Goal: Find specific page/section: Find specific page/section

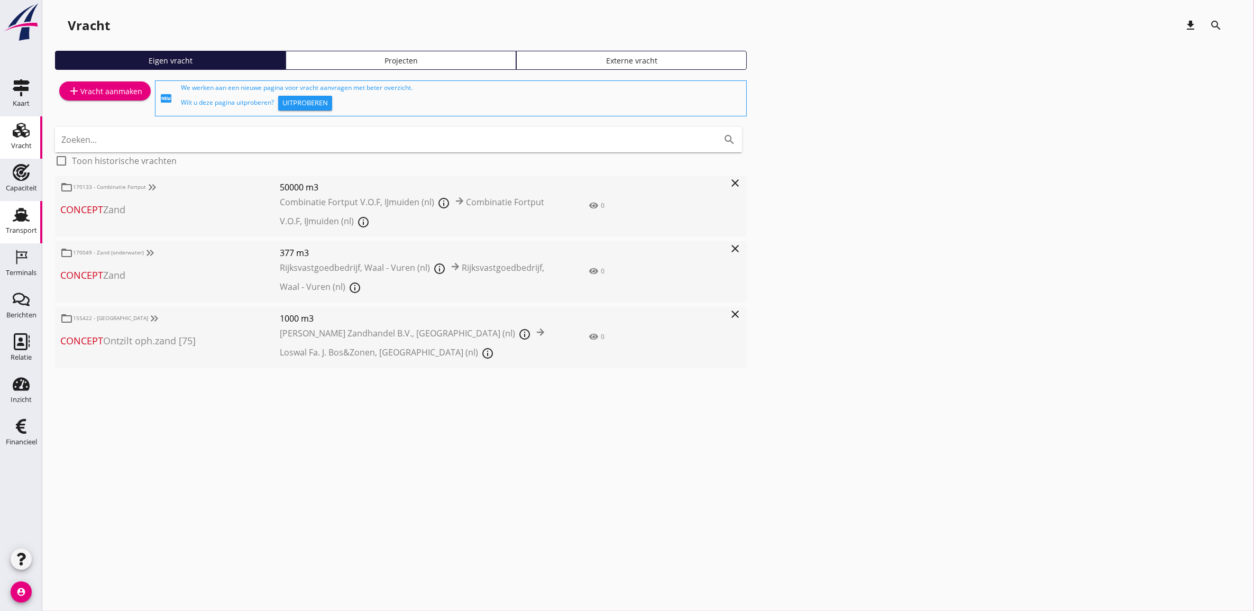
click at [20, 225] on div "Transport" at bounding box center [21, 230] width 31 height 15
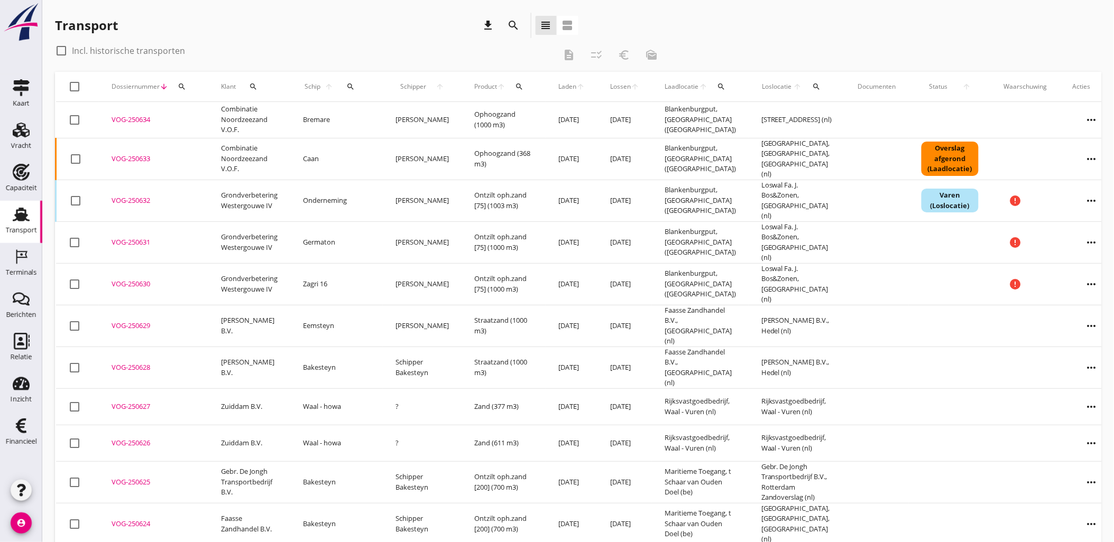
click at [515, 29] on icon "search" at bounding box center [514, 25] width 13 height 13
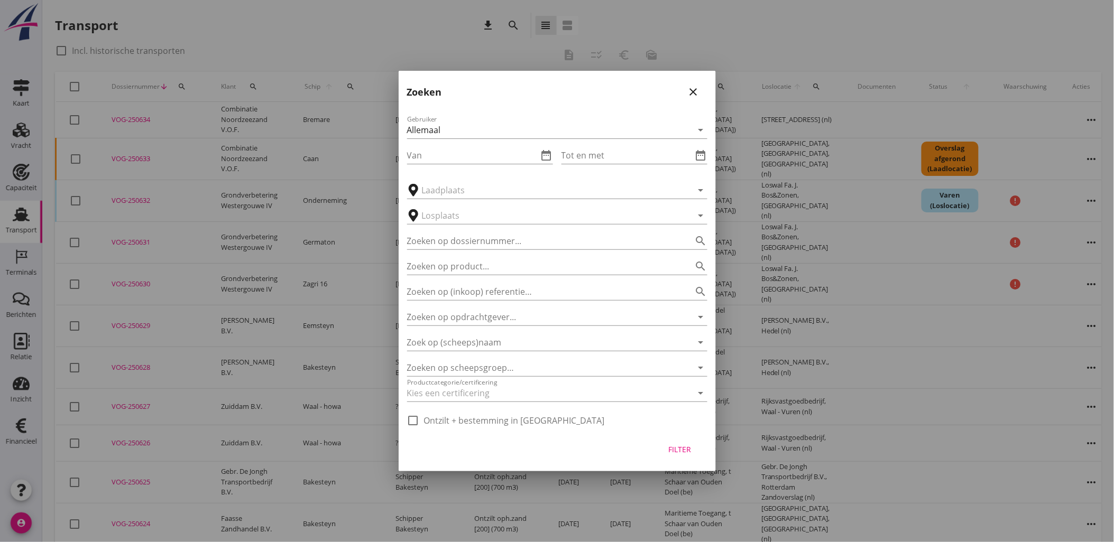
click at [683, 88] on div "Zoeken close" at bounding box center [557, 88] width 317 height 34
click at [688, 90] on icon "close" at bounding box center [693, 92] width 13 height 13
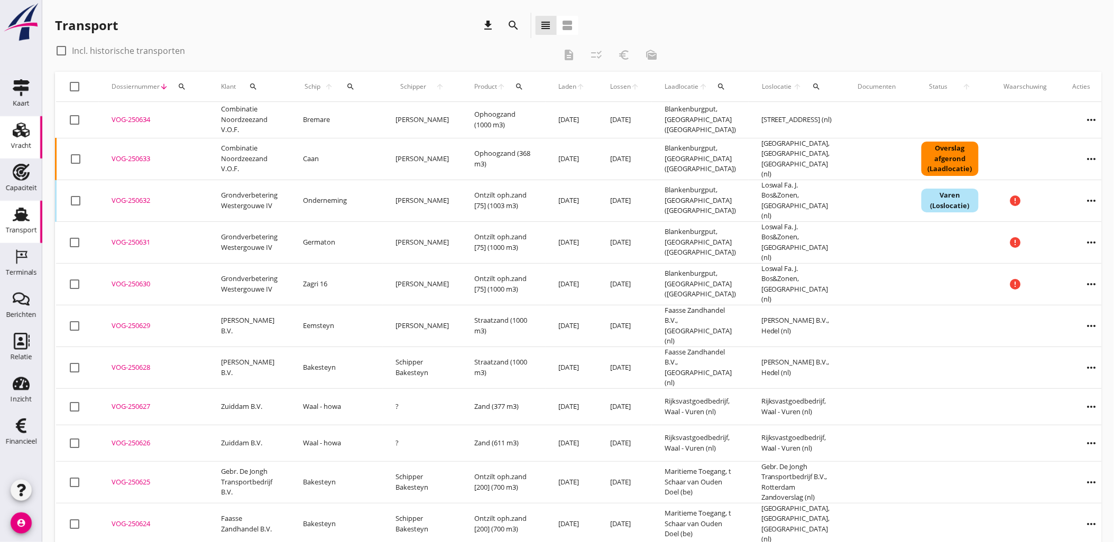
click at [31, 135] on div "Vracht" at bounding box center [20, 130] width 25 height 17
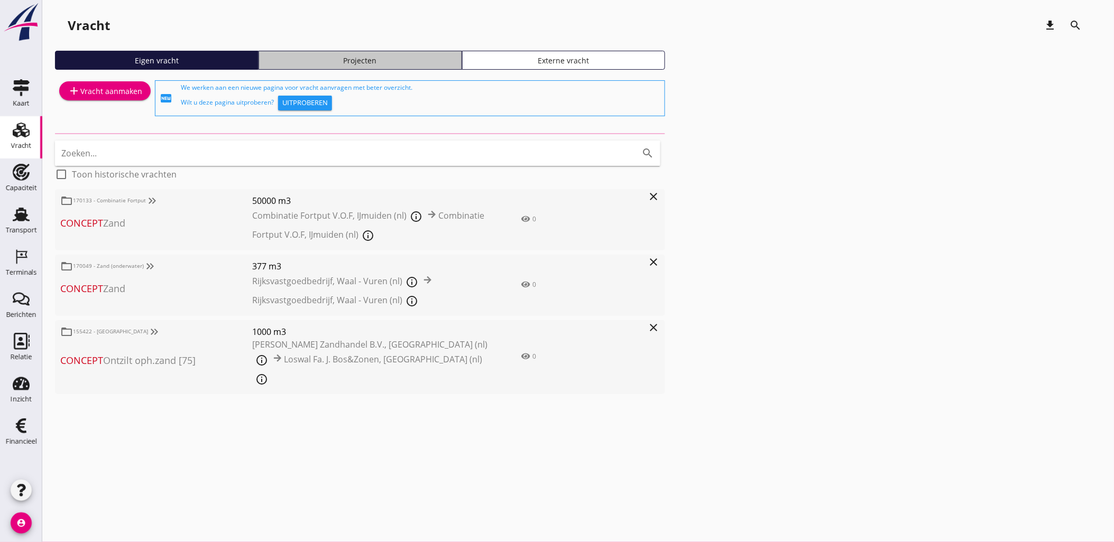
click at [357, 61] on div "Projecten" at bounding box center [360, 60] width 194 height 11
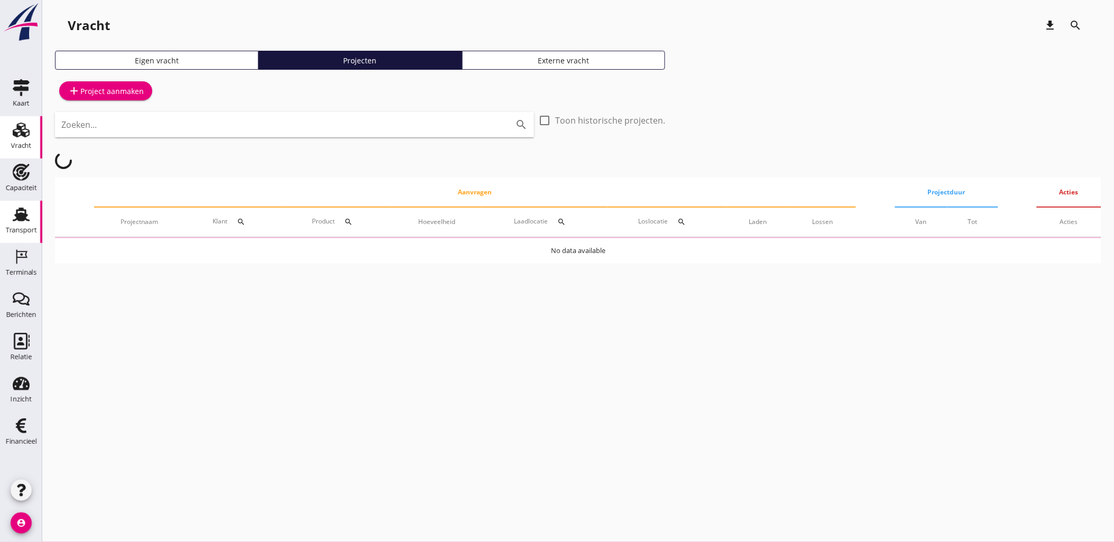
click at [25, 217] on use at bounding box center [21, 215] width 17 height 14
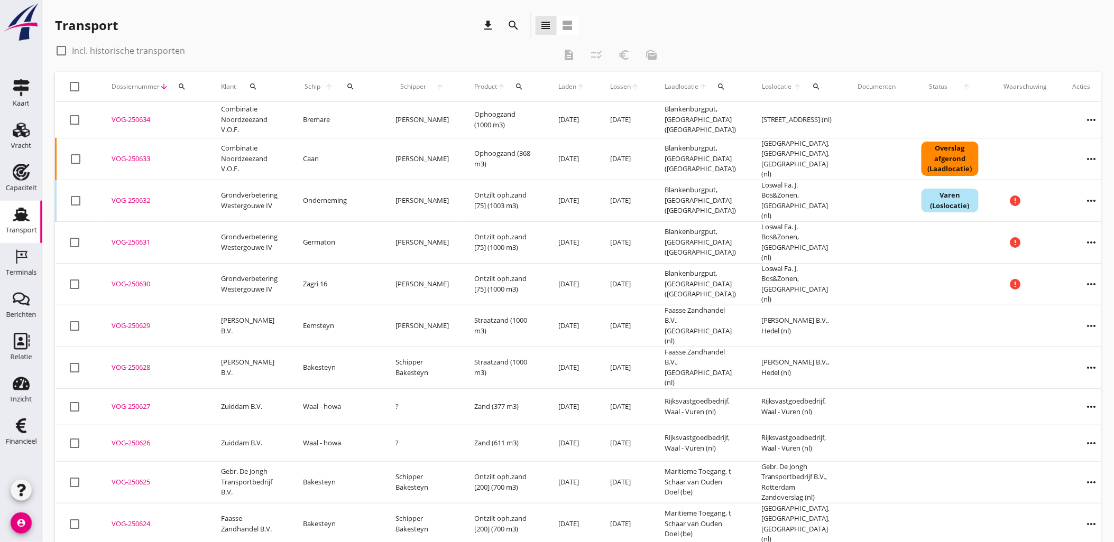
click at [75, 90] on div at bounding box center [75, 87] width 18 height 18
checkbox input "true"
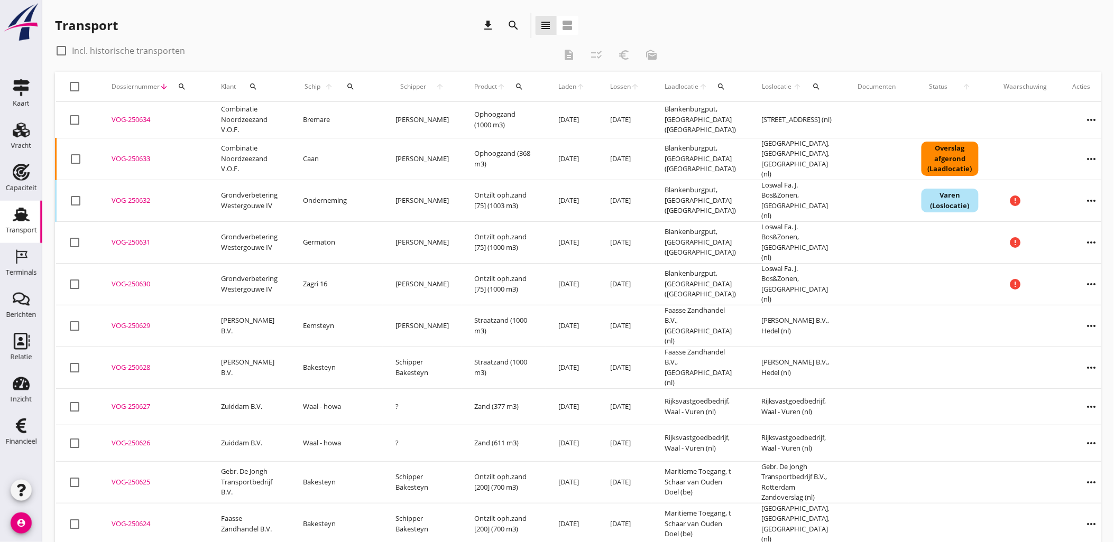
checkbox input "true"
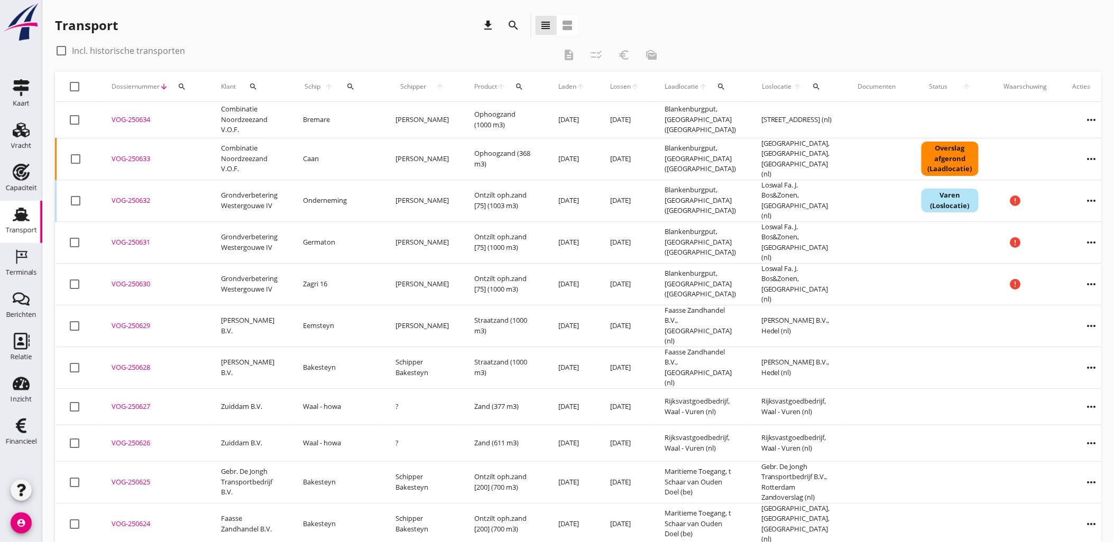
checkbox input "true"
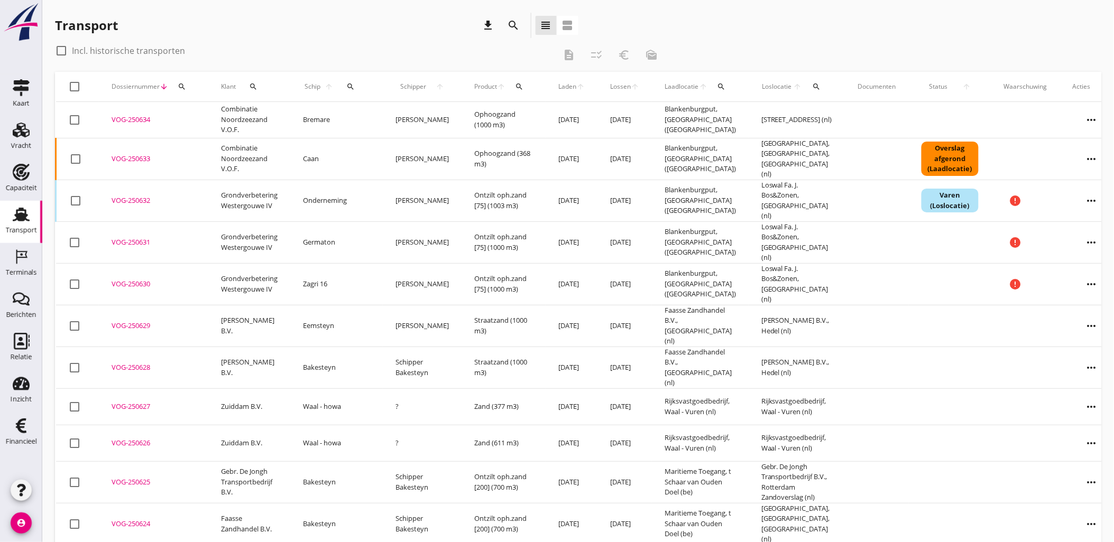
checkbox input "true"
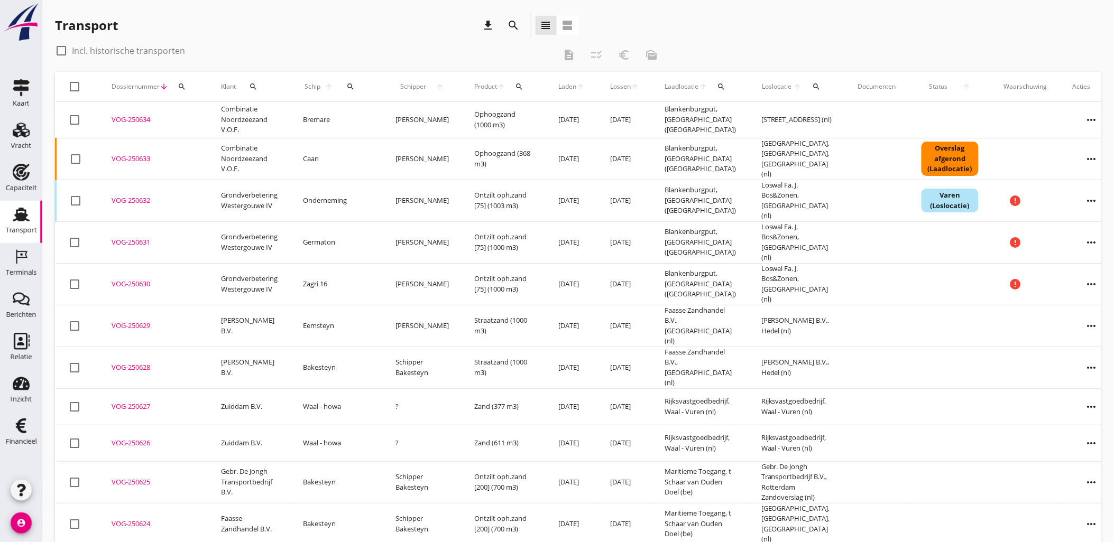
checkbox input "true"
click at [81, 80] on div at bounding box center [75, 87] width 18 height 18
checkbox input "false"
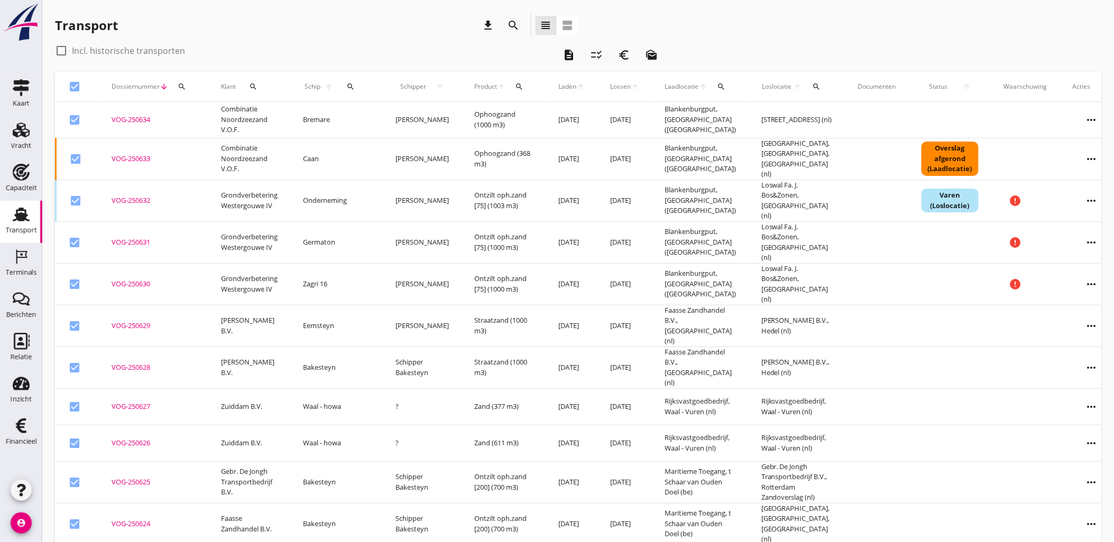
checkbox input "false"
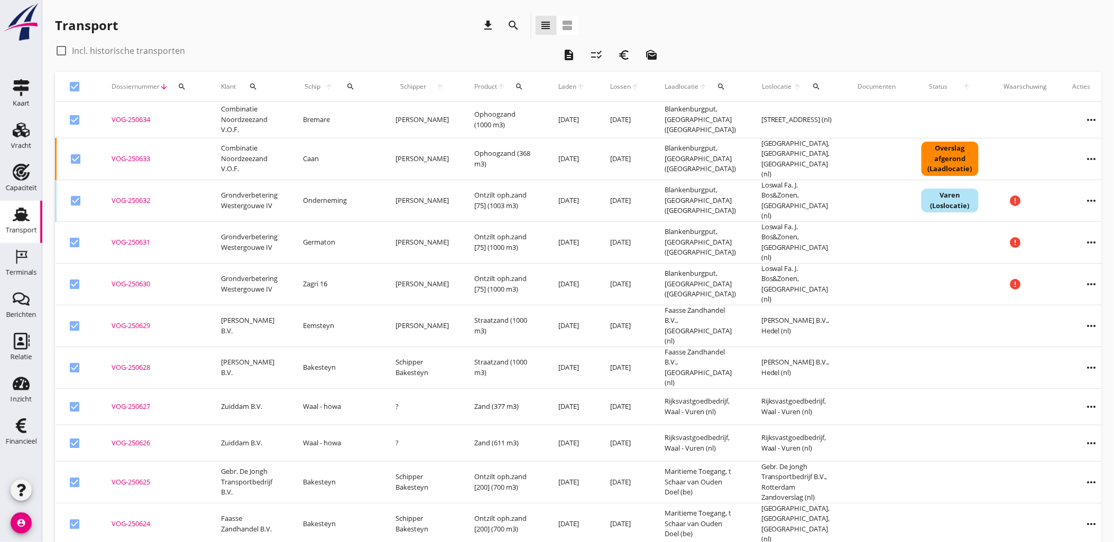
checkbox input "false"
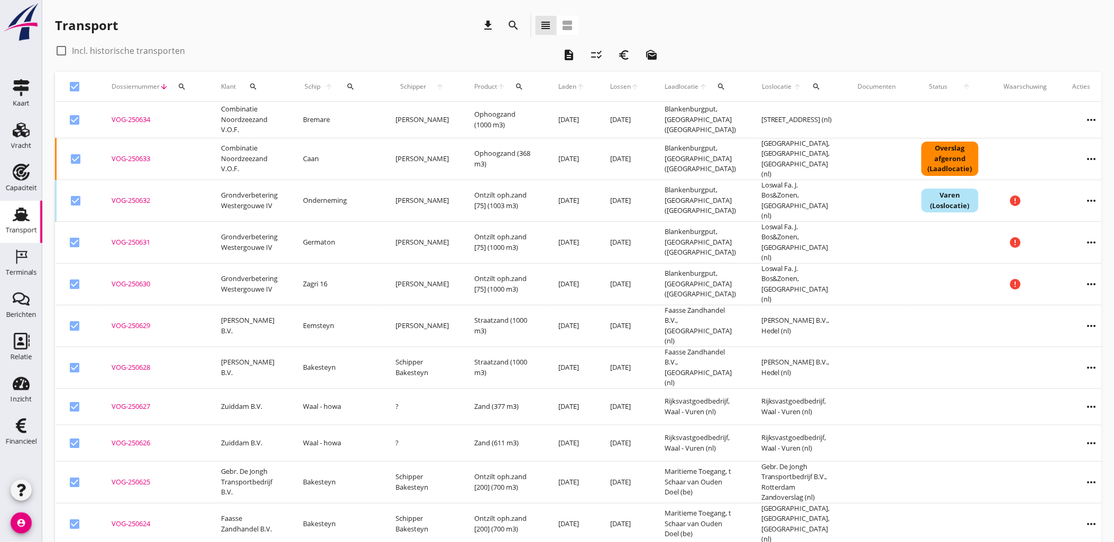
checkbox input "false"
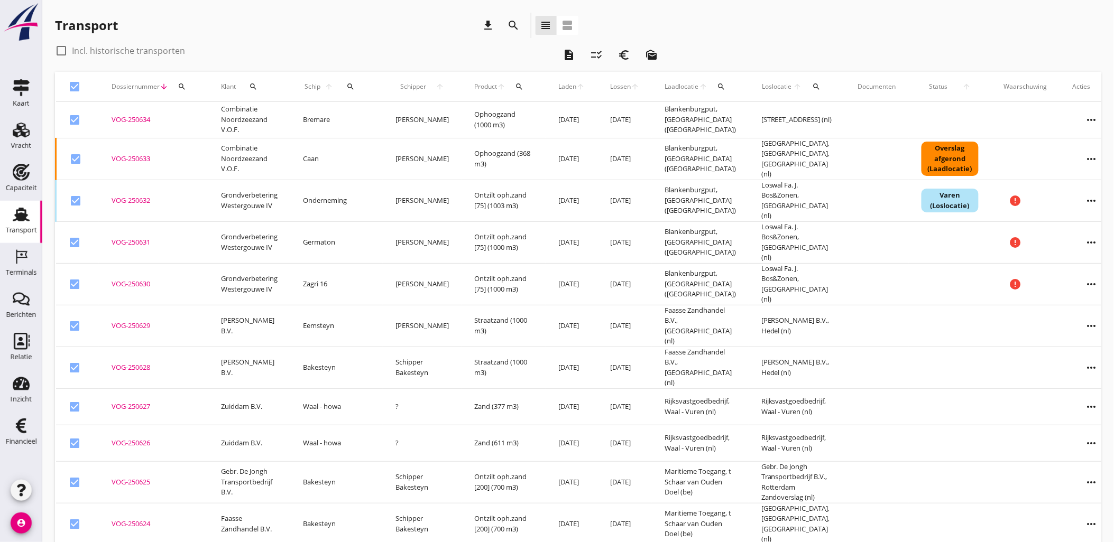
checkbox input "false"
click at [133, 120] on div "VOG-250634" at bounding box center [154, 120] width 84 height 11
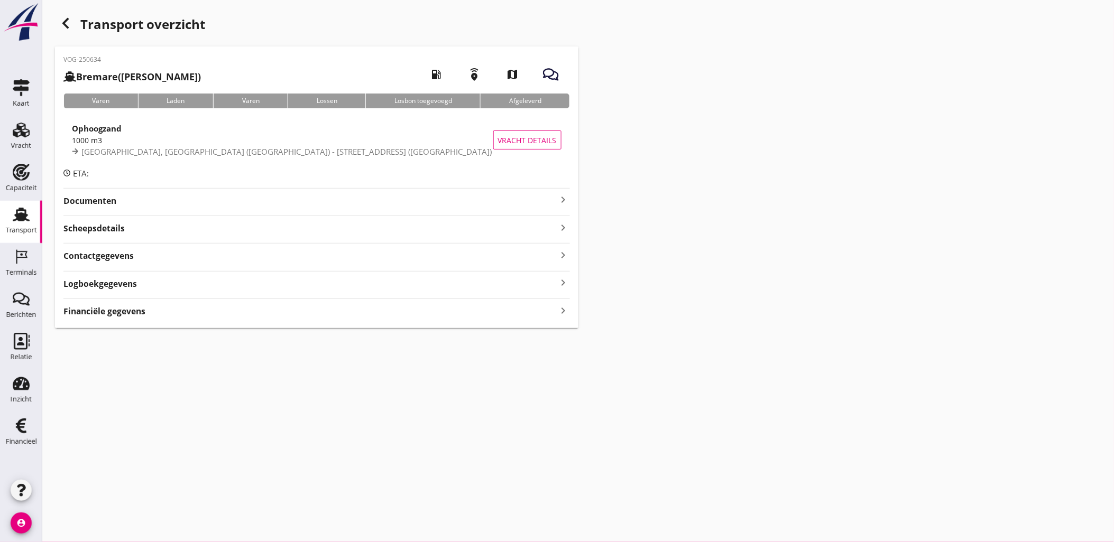
click at [30, 223] on div "Transport" at bounding box center [21, 230] width 31 height 15
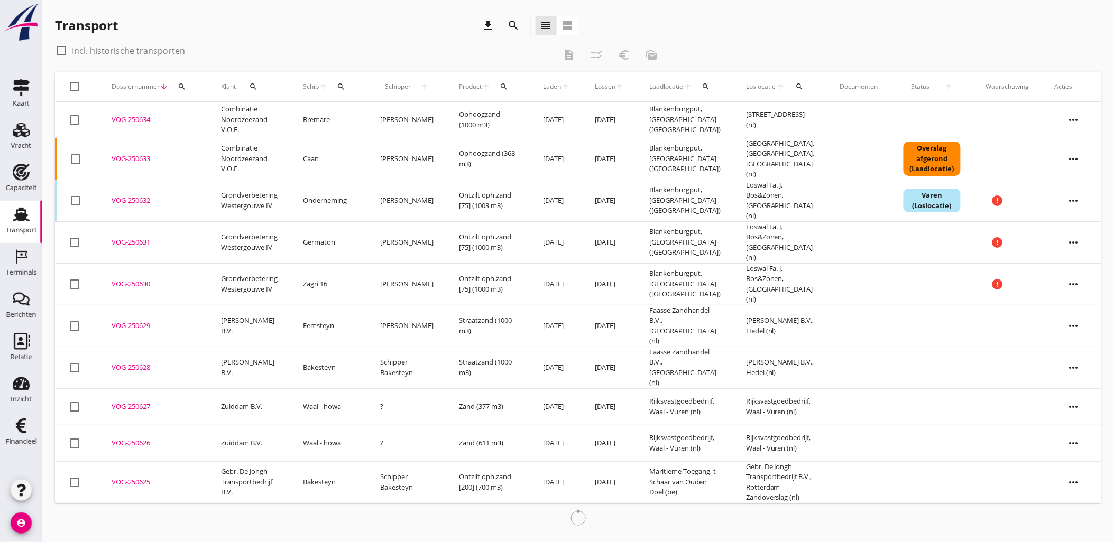
click at [220, 55] on div "check_box_outline_blank Incl. historische transporten" at bounding box center [305, 50] width 500 height 17
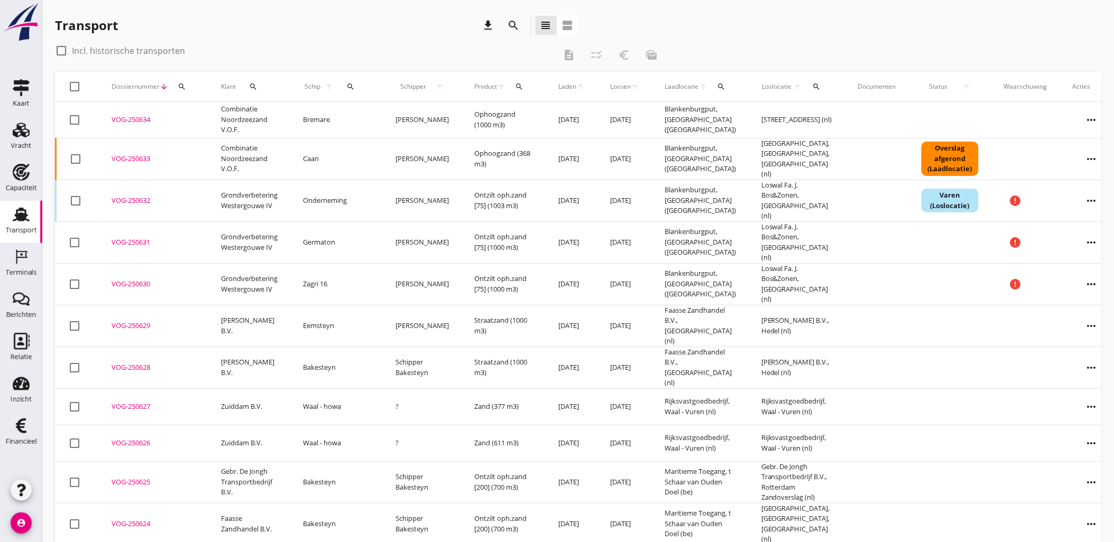
click at [147, 118] on div "VOG-250634" at bounding box center [154, 120] width 84 height 11
click at [8, 265] on div "Terminals" at bounding box center [21, 272] width 31 height 15
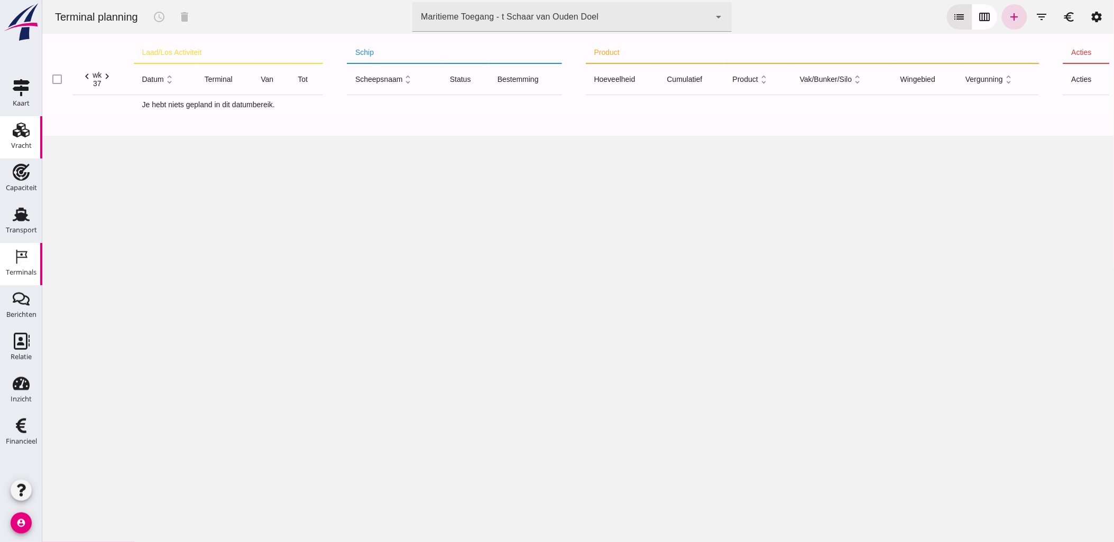
click at [9, 136] on div "Vracht" at bounding box center [20, 130] width 25 height 17
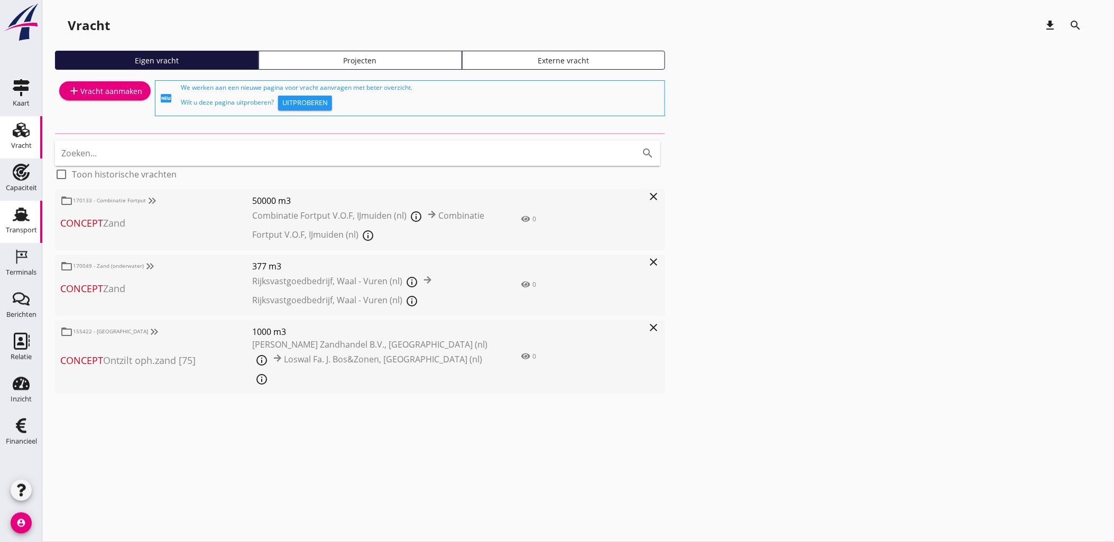
click at [19, 224] on div "Transport" at bounding box center [21, 230] width 31 height 15
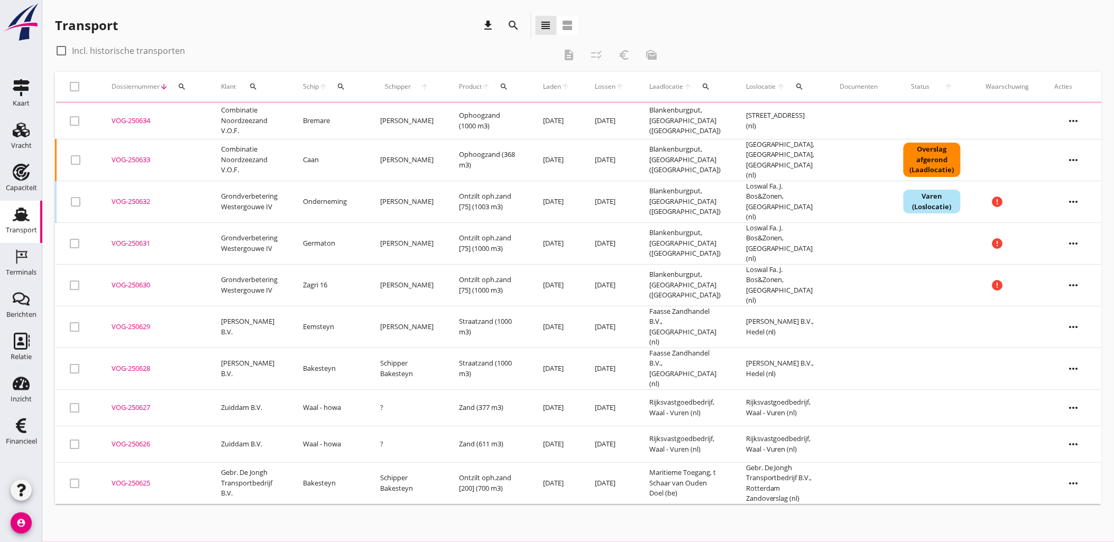
click at [72, 91] on th "check_box_outline_blank" at bounding box center [77, 87] width 43 height 30
click at [77, 88] on div at bounding box center [75, 87] width 18 height 18
checkbox input "true"
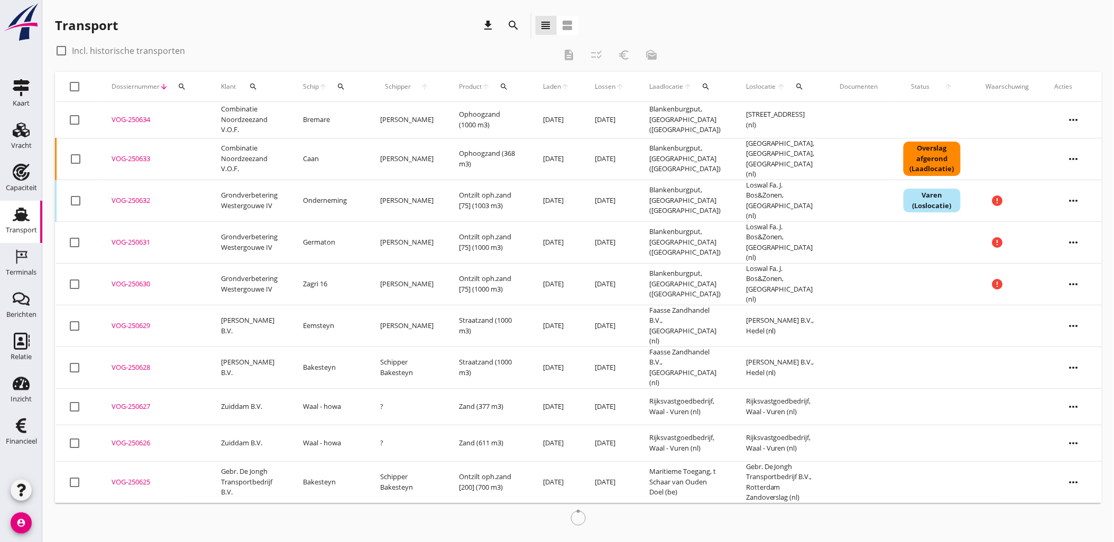
checkbox input "true"
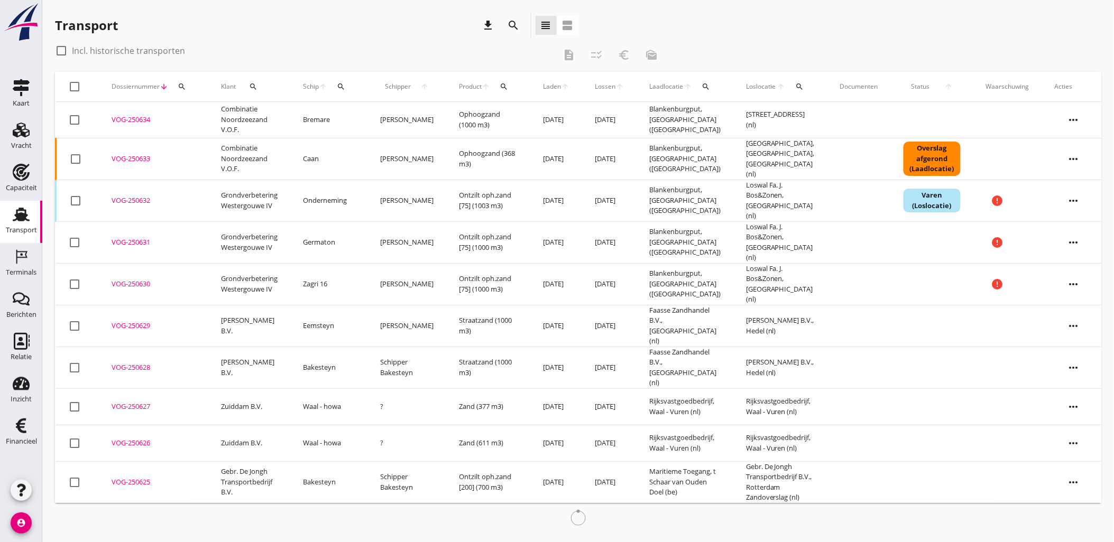
checkbox input "true"
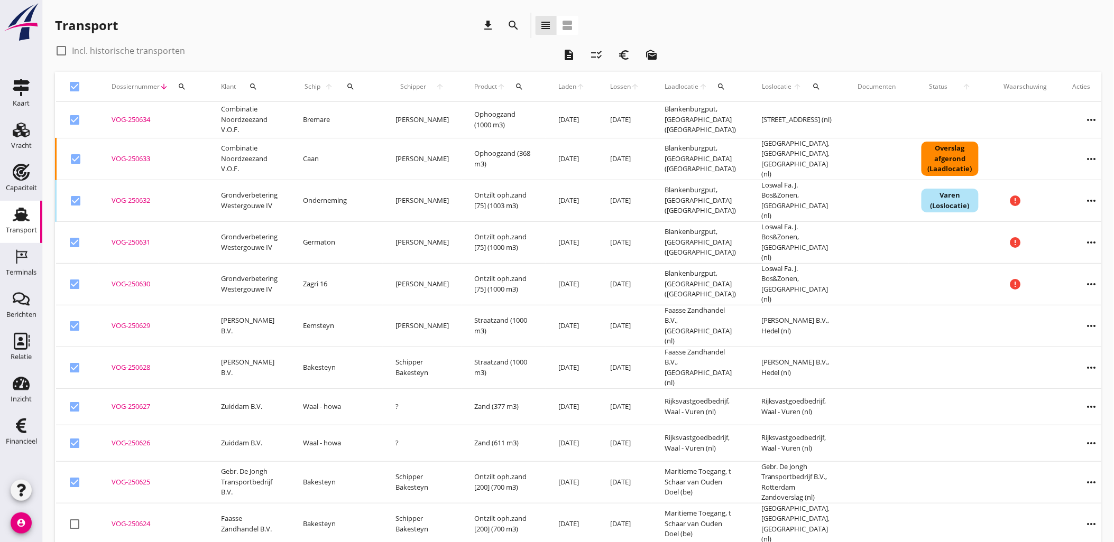
click at [136, 237] on div "VOG-250631" at bounding box center [154, 242] width 84 height 11
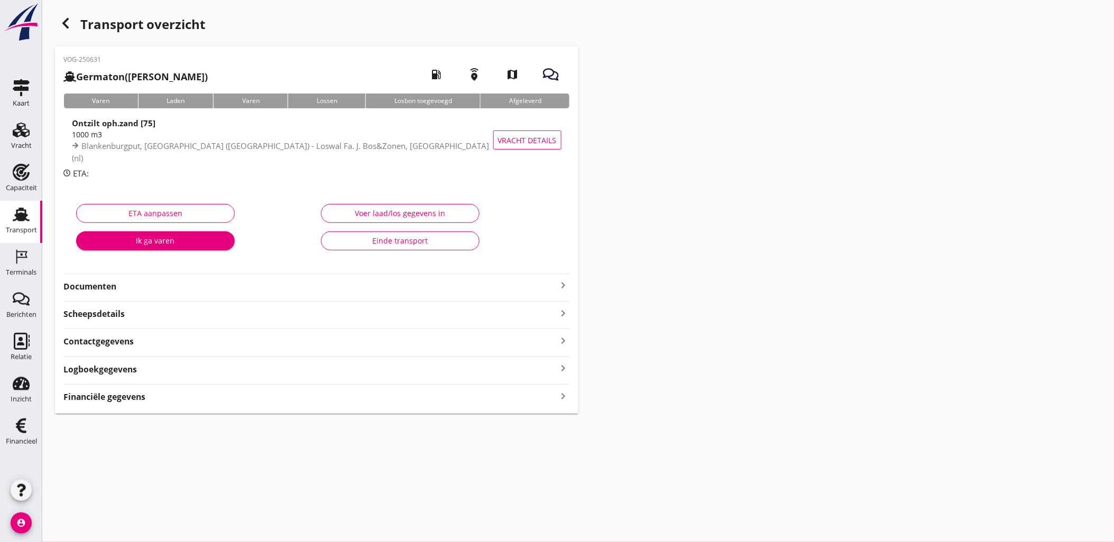
click at [143, 400] on strong "Financiële gegevens" at bounding box center [104, 397] width 82 height 12
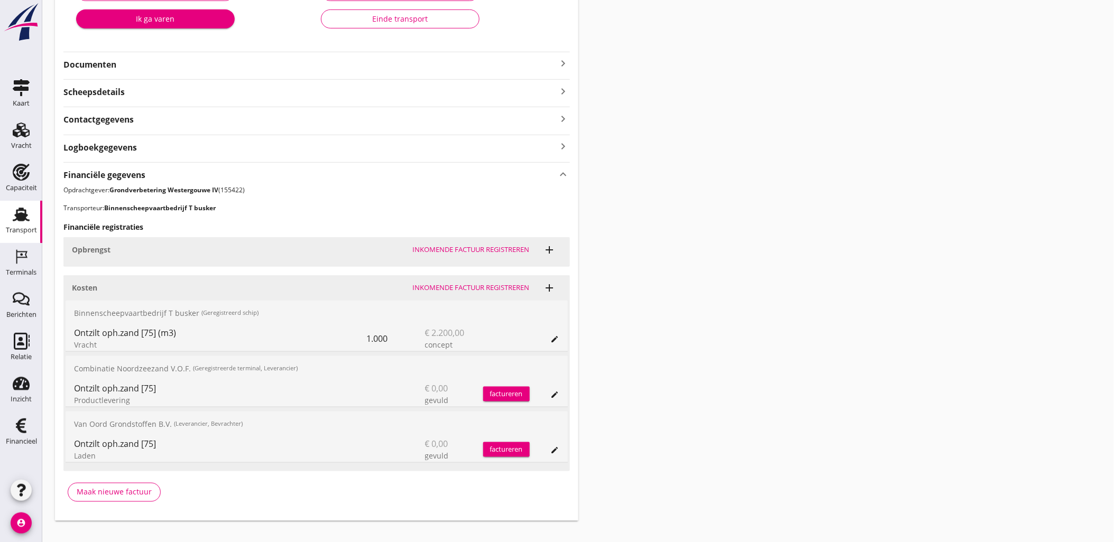
scroll to position [238, 0]
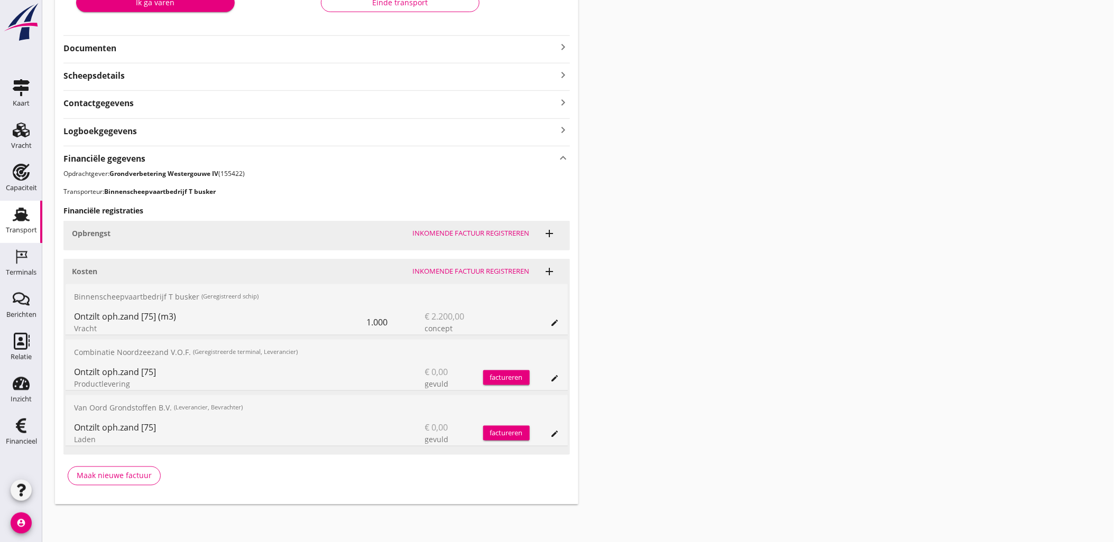
drag, startPoint x: 367, startPoint y: 321, endPoint x: 388, endPoint y: 323, distance: 20.2
click at [388, 323] on div "Ontzilt oph.zand [75] (m3) Vracht 1.000 € 2.200,00 concept factureren edit" at bounding box center [317, 322] width 502 height 25
drag, startPoint x: 388, startPoint y: 323, endPoint x: 394, endPoint y: 332, distance: 11.0
click at [394, 332] on div "1.000" at bounding box center [396, 322] width 58 height 25
drag, startPoint x: 424, startPoint y: 316, endPoint x: 474, endPoint y: 316, distance: 50.2
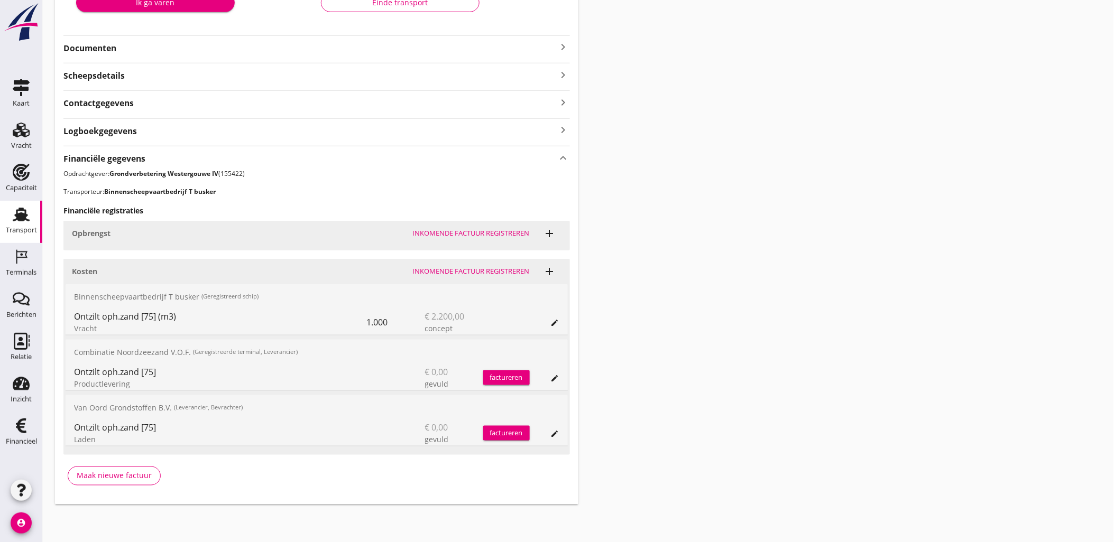
click at [474, 316] on div "Ontzilt oph.zand [75] (m3) Vracht 1.000 € 2.200,00 concept factureren edit" at bounding box center [317, 322] width 502 height 25
drag, startPoint x: 474, startPoint y: 316, endPoint x: 476, endPoint y: 325, distance: 9.6
click at [476, 325] on div "concept" at bounding box center [454, 328] width 58 height 11
click at [552, 326] on icon "edit" at bounding box center [555, 323] width 8 height 8
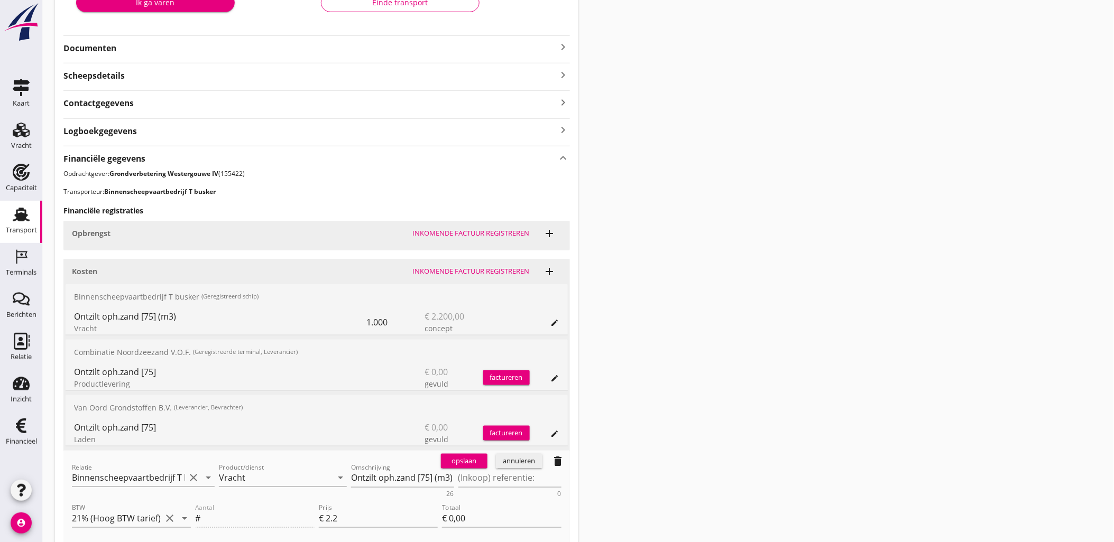
scroll to position [297, 0]
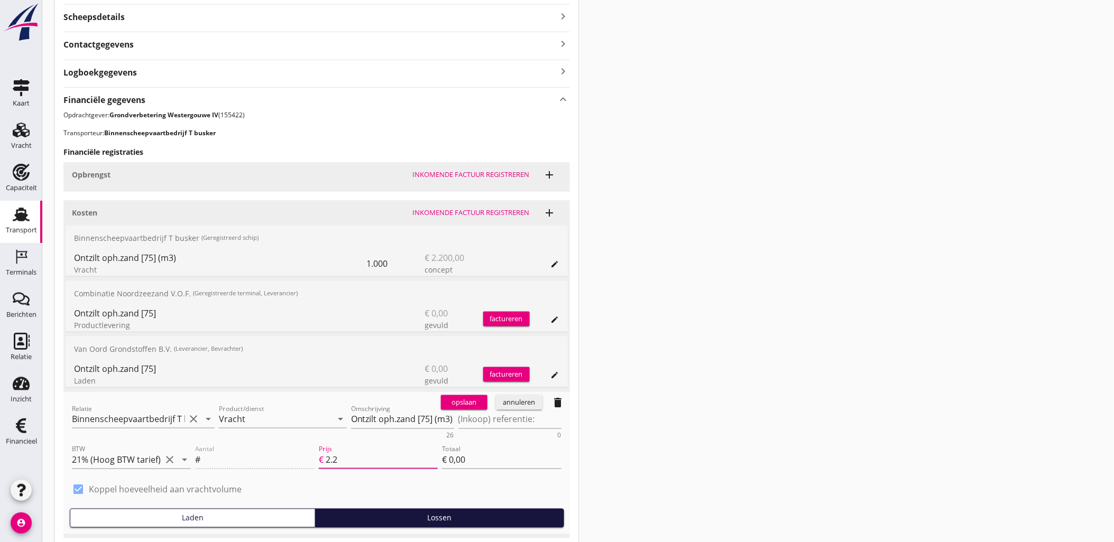
drag, startPoint x: 360, startPoint y: 453, endPoint x: 324, endPoint y: 451, distance: 36.0
click at [327, 452] on input "2.2" at bounding box center [382, 460] width 112 height 17
click at [530, 399] on div "annuleren" at bounding box center [519, 403] width 38 height 11
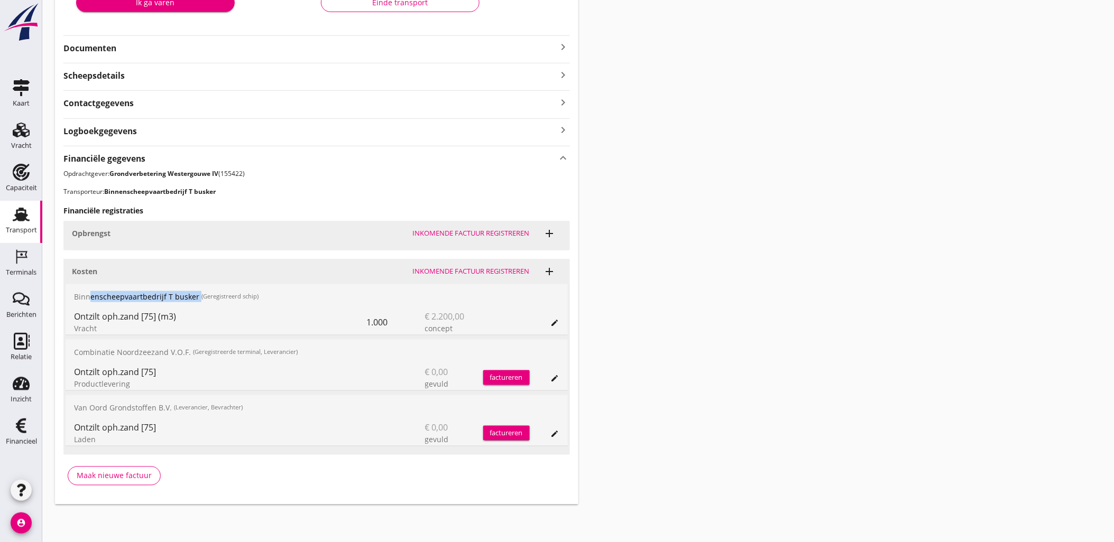
drag, startPoint x: 86, startPoint y: 293, endPoint x: 124, endPoint y: 307, distance: 40.5
click at [124, 307] on div "Binnenscheepvaartbedrijf T busker (Geregistreerd schip)" at bounding box center [317, 296] width 502 height 25
drag, startPoint x: 124, startPoint y: 307, endPoint x: 72, endPoint y: 328, distance: 56.0
click at [72, 328] on div "Ontzilt oph.zand [75] (m3) Vracht 1.000 € 2.200,00 concept factureren edit" at bounding box center [317, 322] width 502 height 25
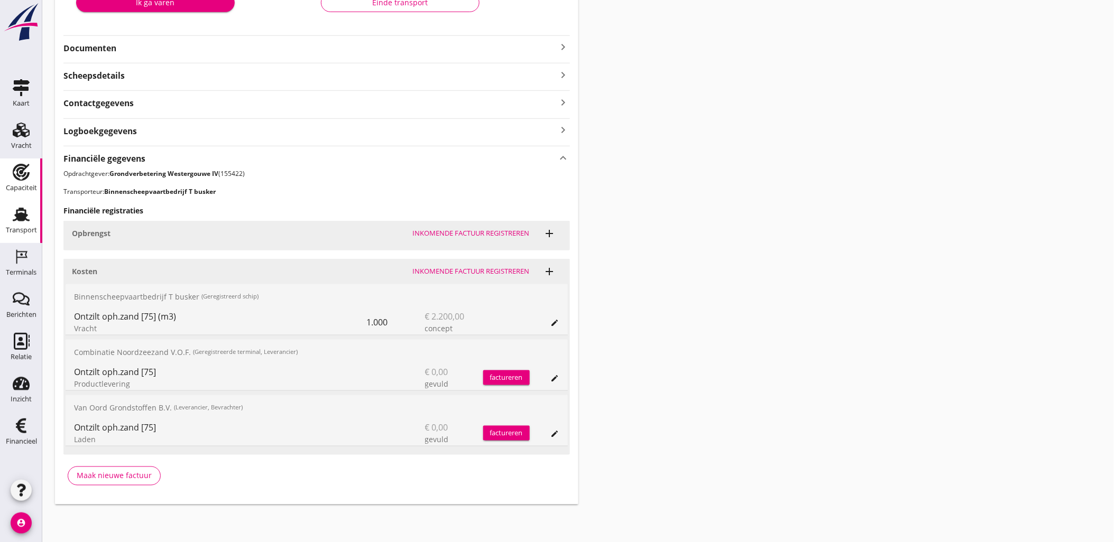
drag, startPoint x: 20, startPoint y: 176, endPoint x: 20, endPoint y: 181, distance: 5.3
click at [20, 176] on use at bounding box center [21, 172] width 17 height 17
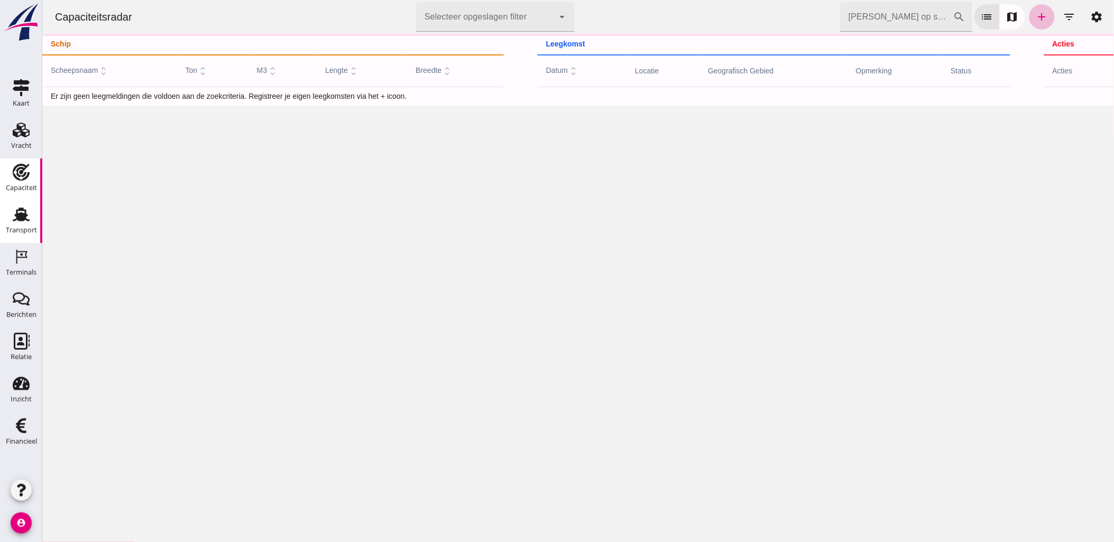
click at [14, 215] on icon "Transport" at bounding box center [21, 214] width 17 height 17
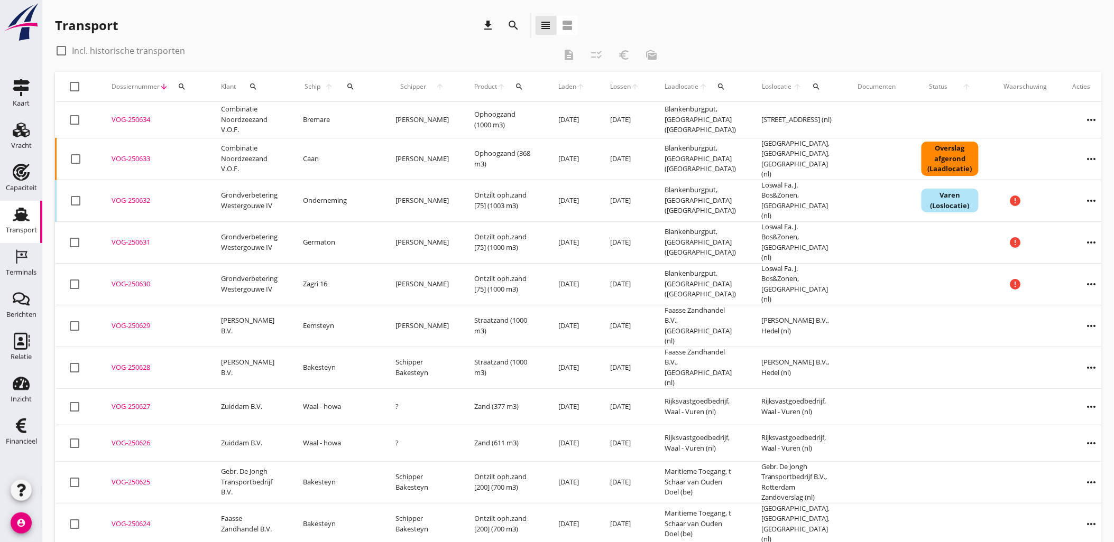
click at [346, 91] on button "search" at bounding box center [350, 86] width 23 height 19
click at [392, 123] on input "Zoek op (scheeps)naam" at bounding box center [393, 117] width 110 height 17
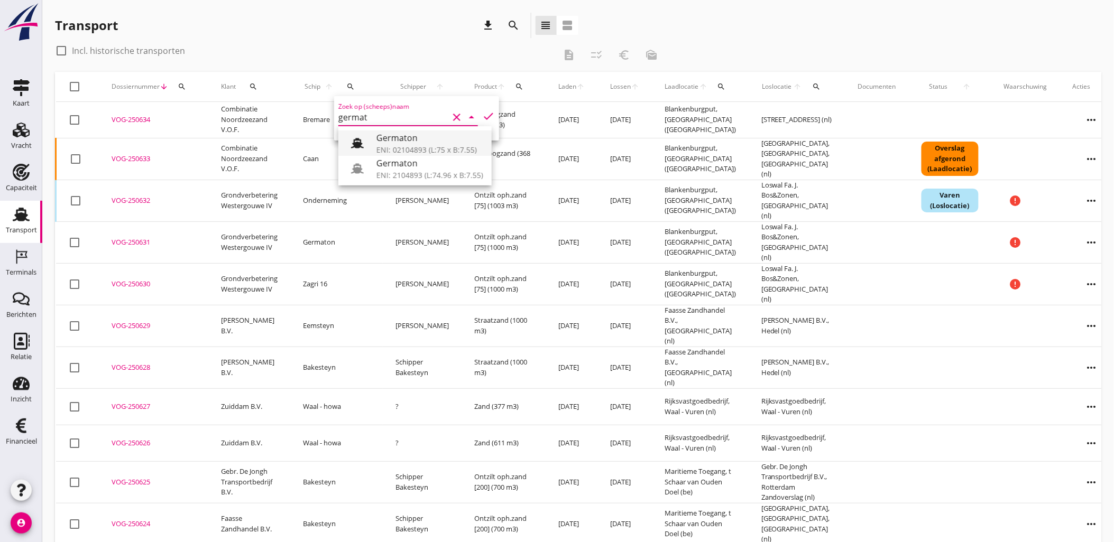
click at [389, 142] on div "Germaton" at bounding box center [429, 138] width 107 height 13
click at [484, 112] on icon "check" at bounding box center [488, 116] width 13 height 13
type input "Germaton"
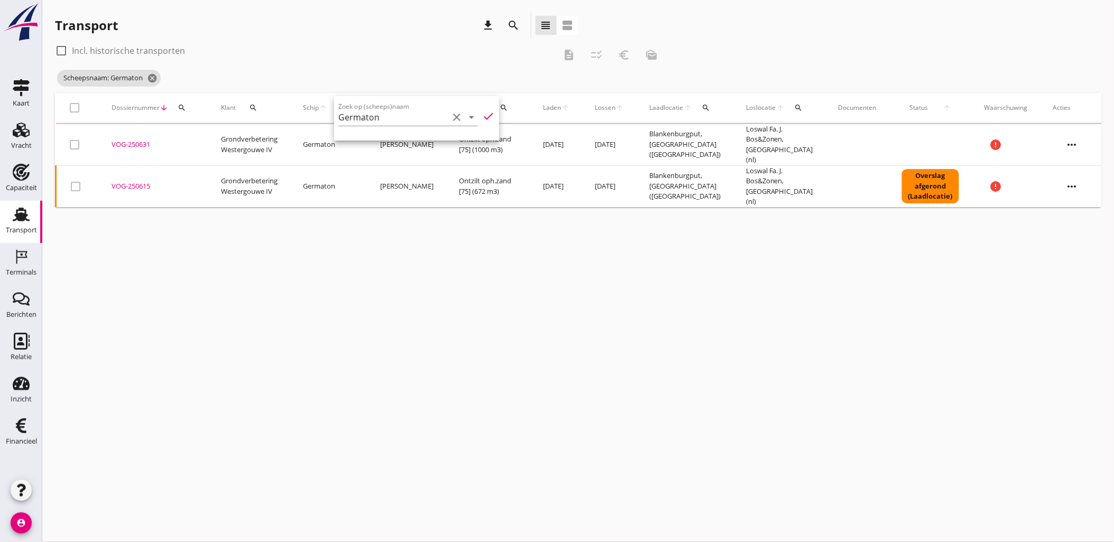
click at [127, 140] on div "VOG-250631" at bounding box center [154, 145] width 84 height 11
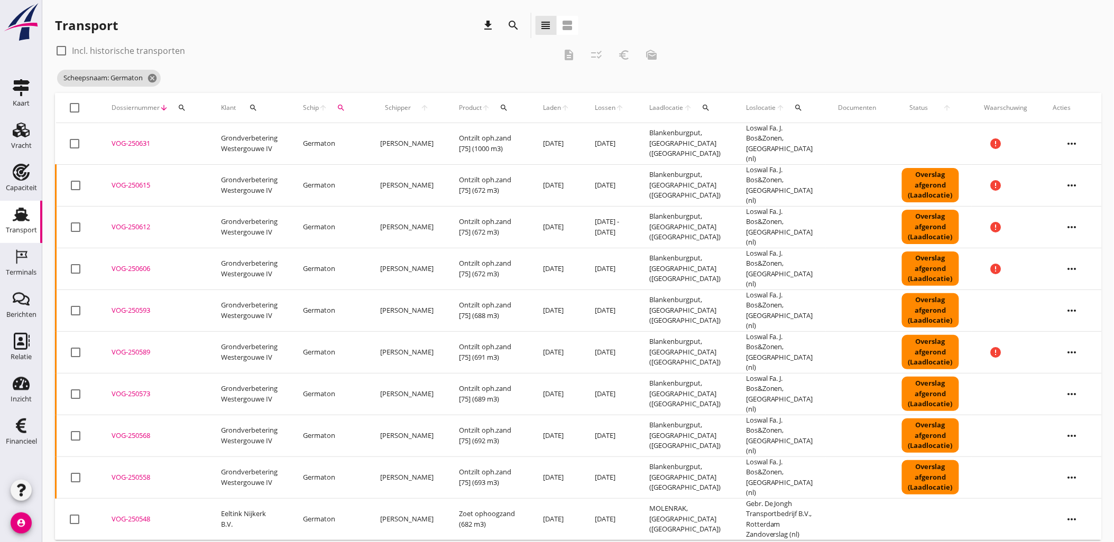
click at [142, 347] on div "VOG-250589" at bounding box center [154, 352] width 84 height 11
click at [17, 252] on use at bounding box center [21, 257] width 11 height 14
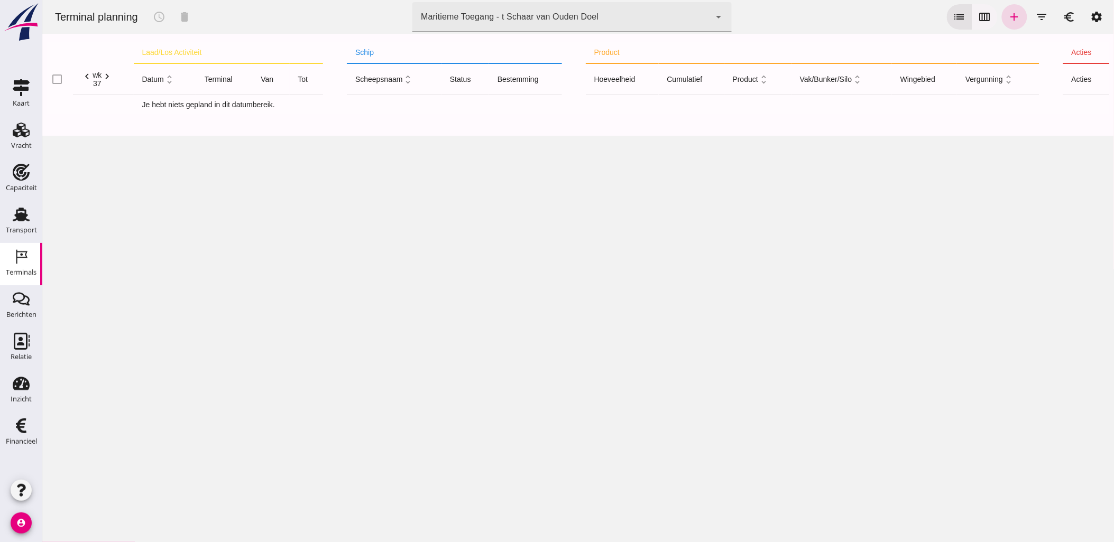
click at [979, 14] on icon "calendar_view_week" at bounding box center [984, 17] width 13 height 13
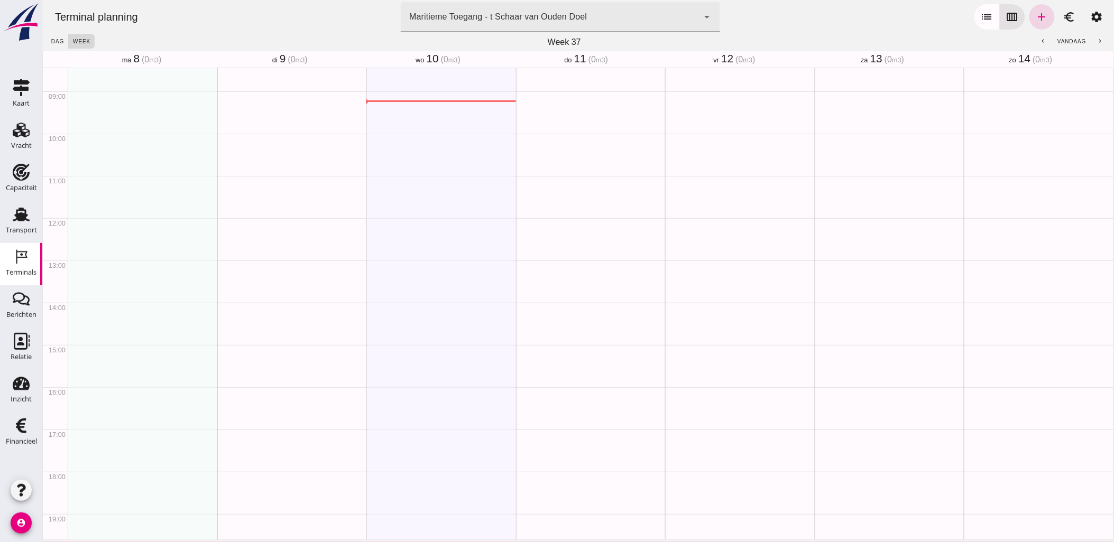
scroll to position [381, 0]
click at [600, 26] on div "Maritieme Toegang - t Schaar van Ouden Doel 453b08e2-5afb-49e8-a076-b9bc6000f457" at bounding box center [549, 17] width 298 height 30
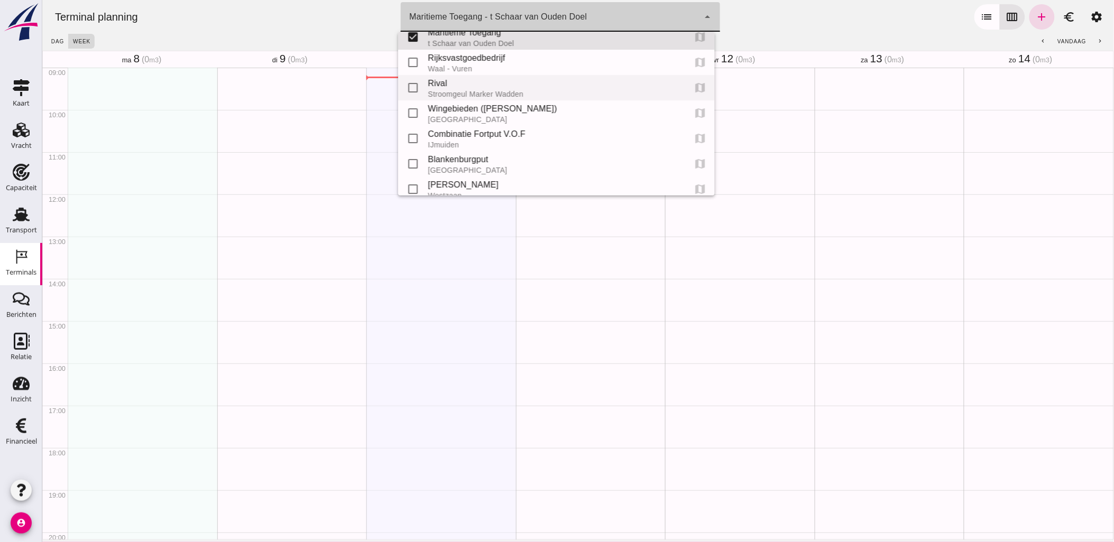
scroll to position [48, 0]
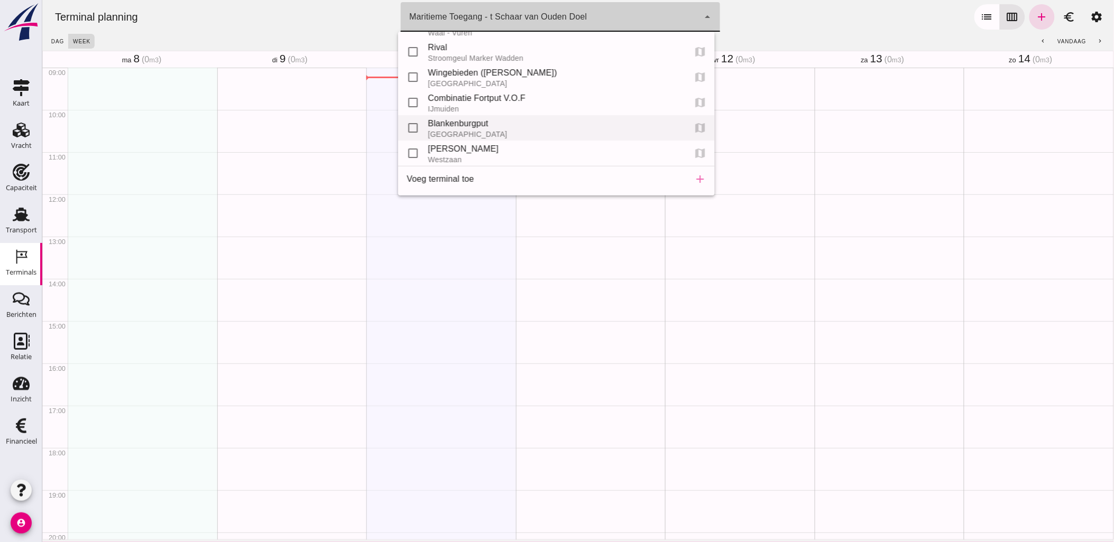
click at [501, 122] on div "Blankenburgput" at bounding box center [551, 123] width 249 height 13
type input "e6c78bfd-e3f1-4bb9-b01e-b37ce3668b52"
checkbox input "false"
checkbox input "true"
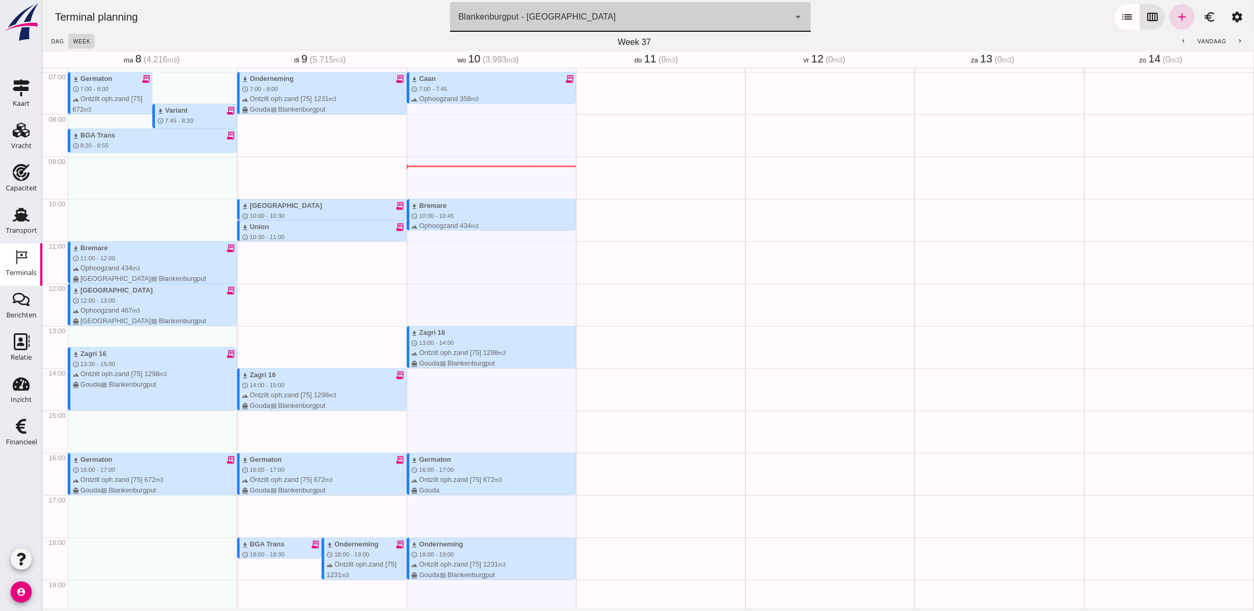
scroll to position [293, 0]
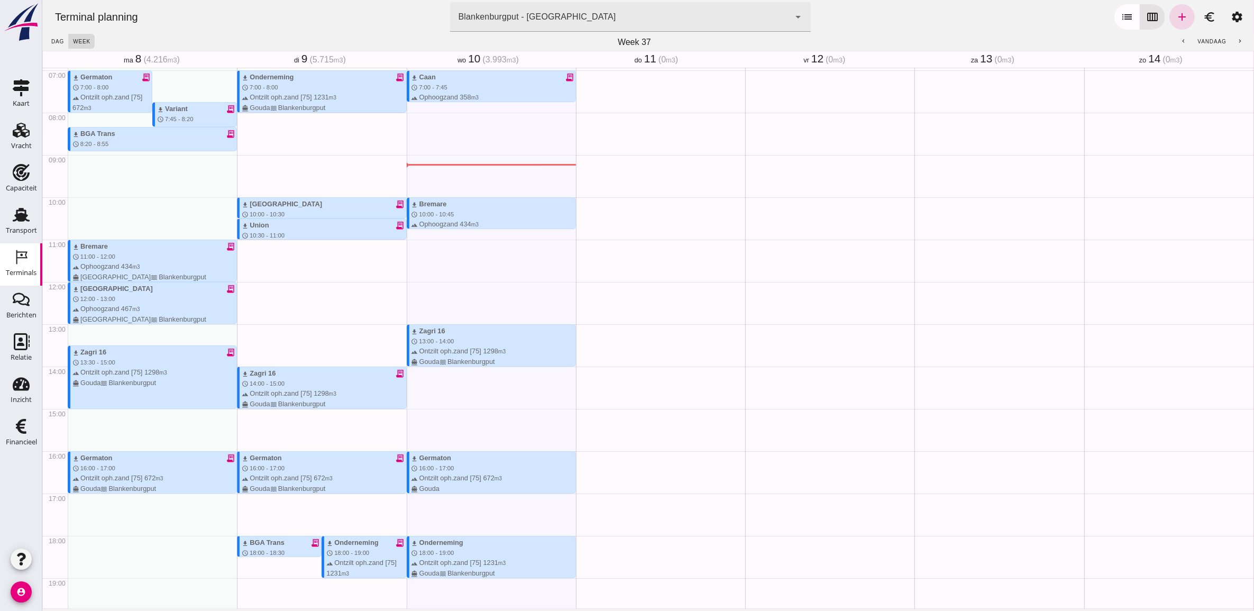
click at [791, 96] on div "Geen afspraken" at bounding box center [828, 281] width 169 height 1015
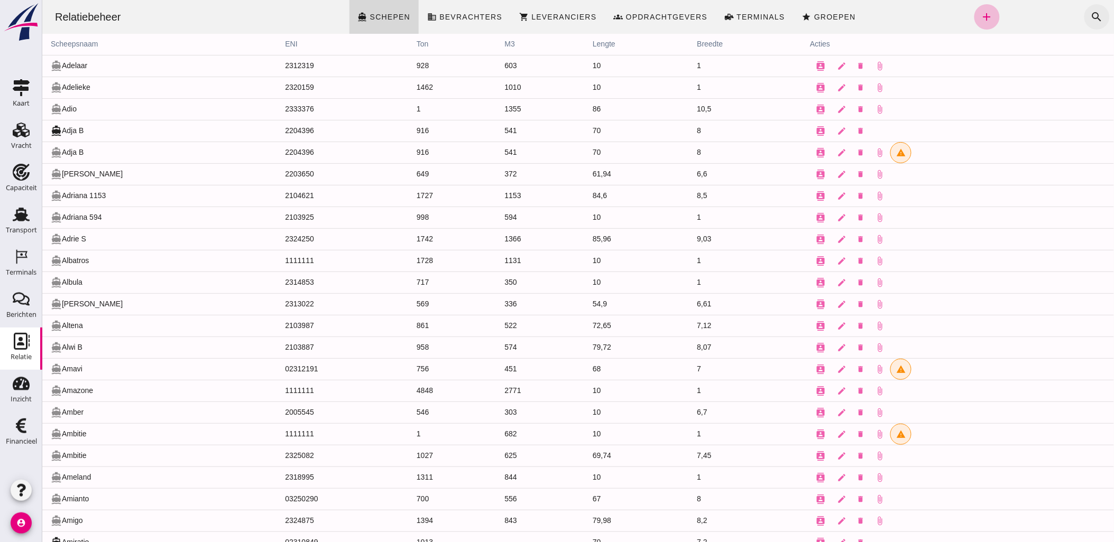
click at [1093, 17] on icon "search" at bounding box center [1096, 17] width 13 height 13
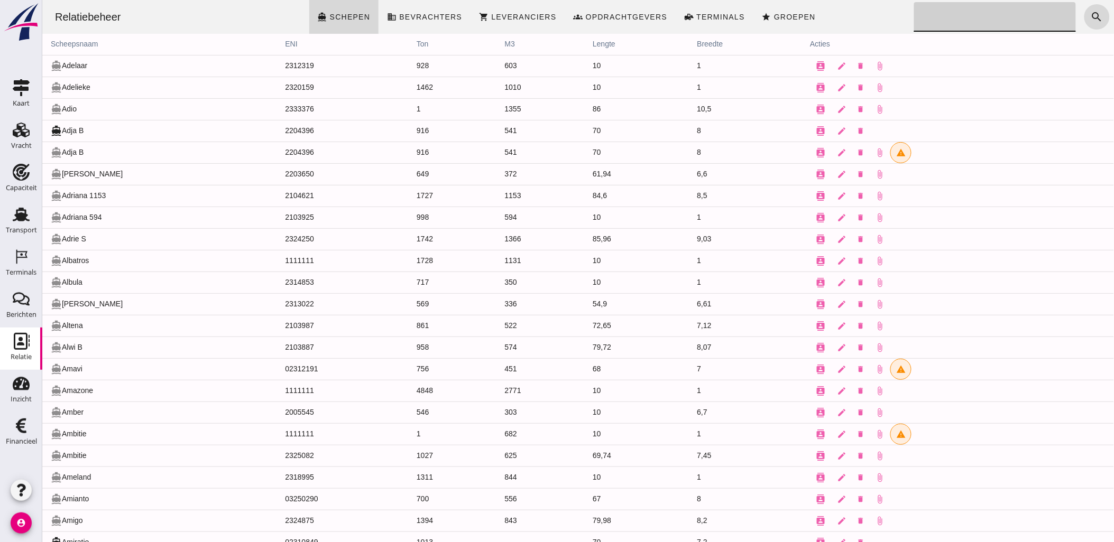
click at [921, 20] on input "Zoeken..." at bounding box center [991, 17] width 155 height 30
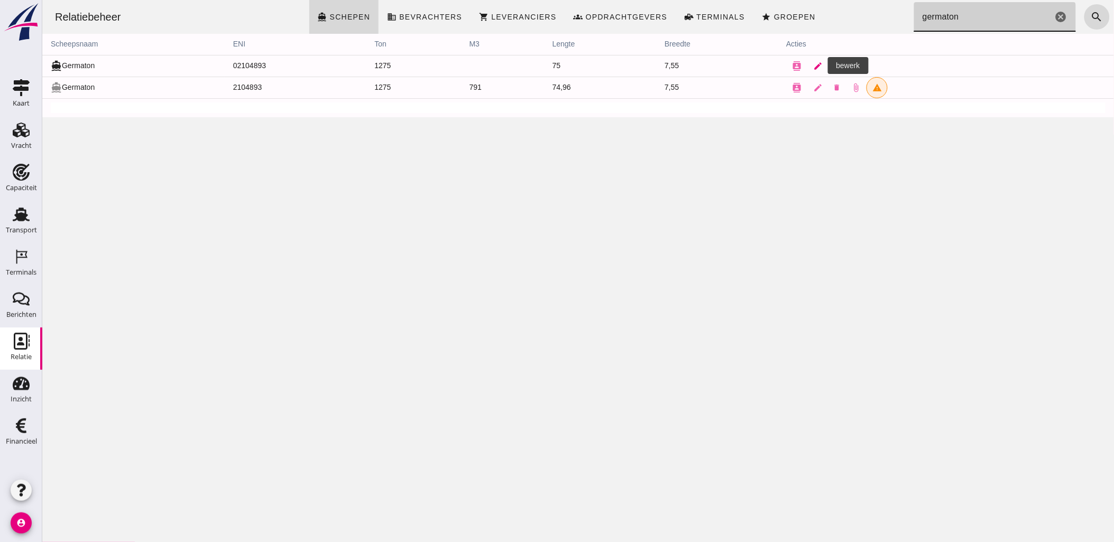
type input "germaton"
click at [813, 64] on icon "edit" at bounding box center [818, 66] width 10 height 10
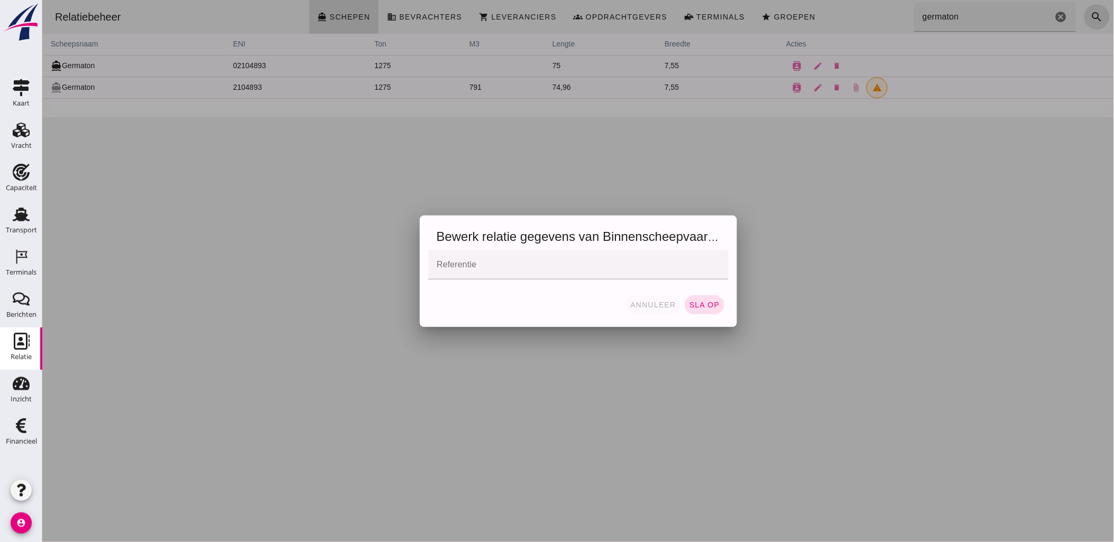
click at [662, 308] on span "annuleer" at bounding box center [652, 305] width 47 height 8
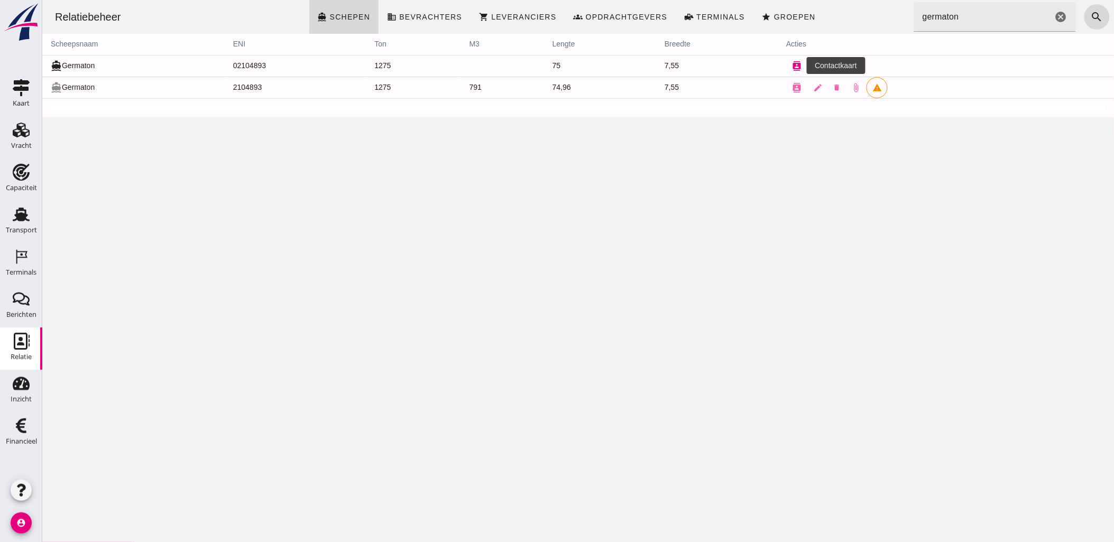
click at [794, 64] on icon "contacts" at bounding box center [796, 66] width 10 height 10
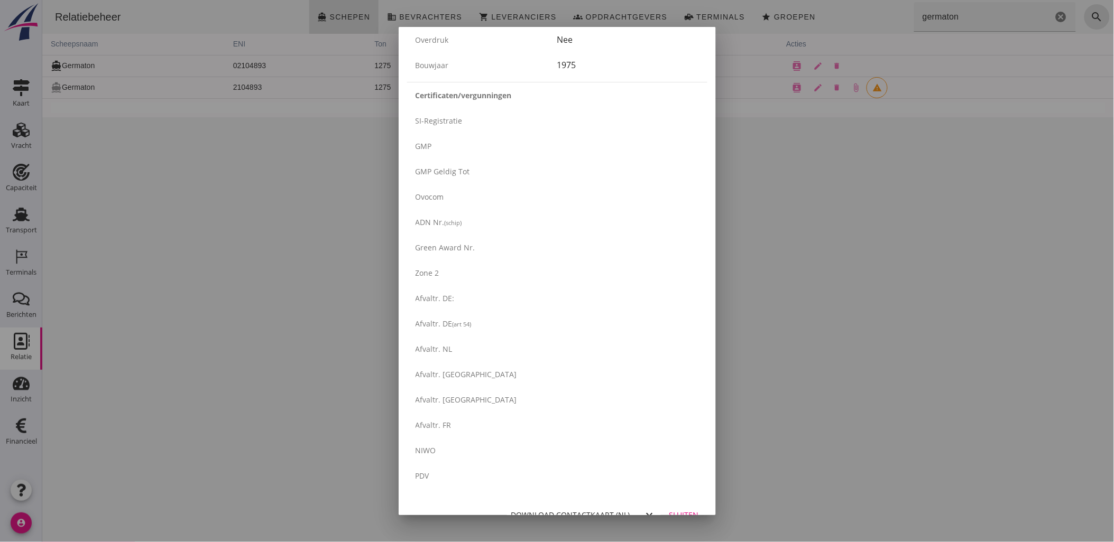
scroll to position [1658, 0]
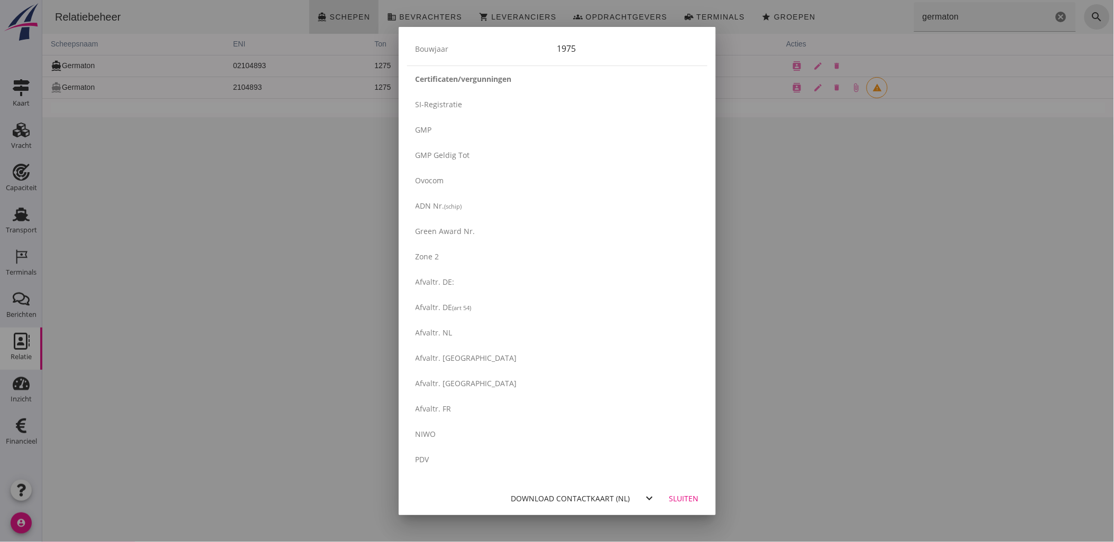
click at [675, 493] on div "Sluiten" at bounding box center [684, 498] width 30 height 11
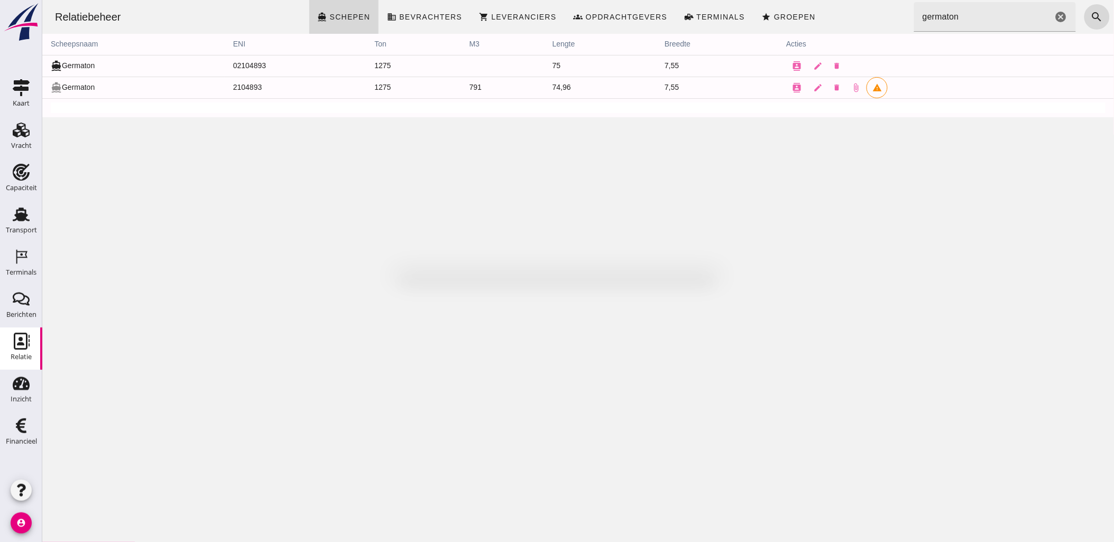
scroll to position [0, 0]
click at [16, 125] on icon "Vracht" at bounding box center [21, 130] width 17 height 17
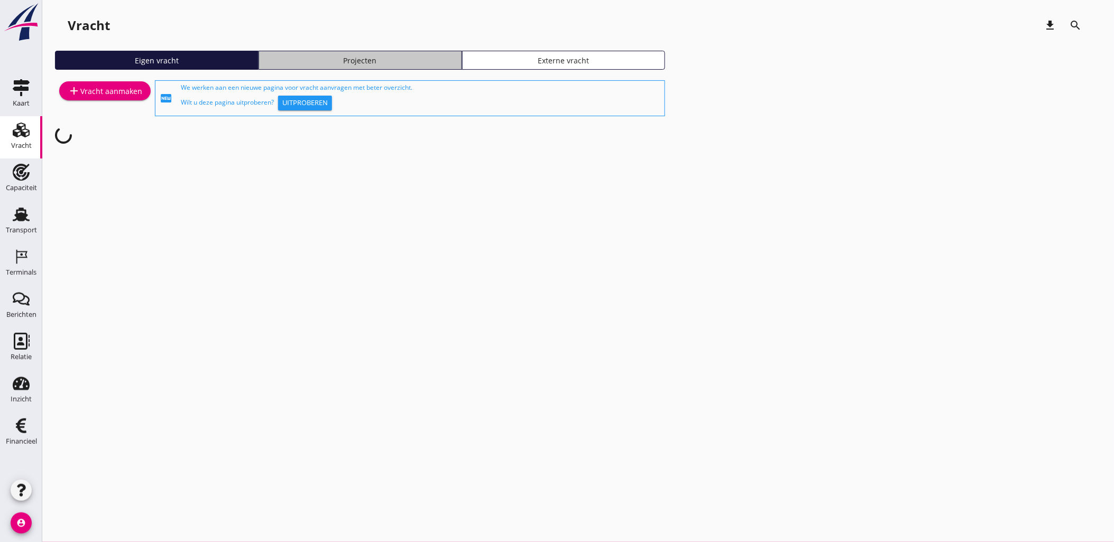
click at [366, 61] on div "Projecten" at bounding box center [360, 60] width 194 height 11
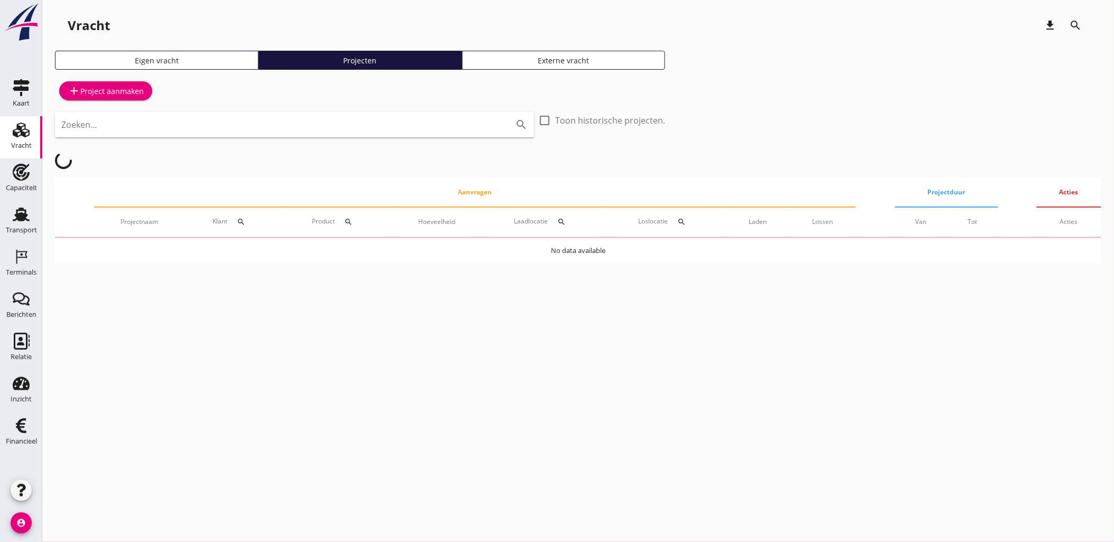
click at [264, 135] on div "Zoeken... search" at bounding box center [294, 124] width 479 height 25
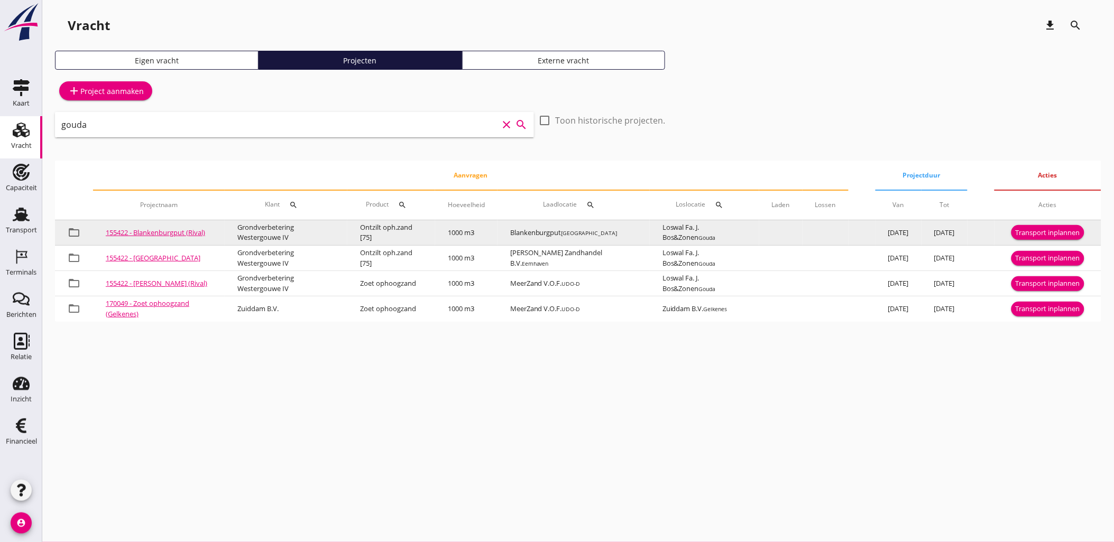
type input "gouda"
click at [139, 228] on link "155422 - Blankenburgput (Rival)" at bounding box center [155, 233] width 99 height 10
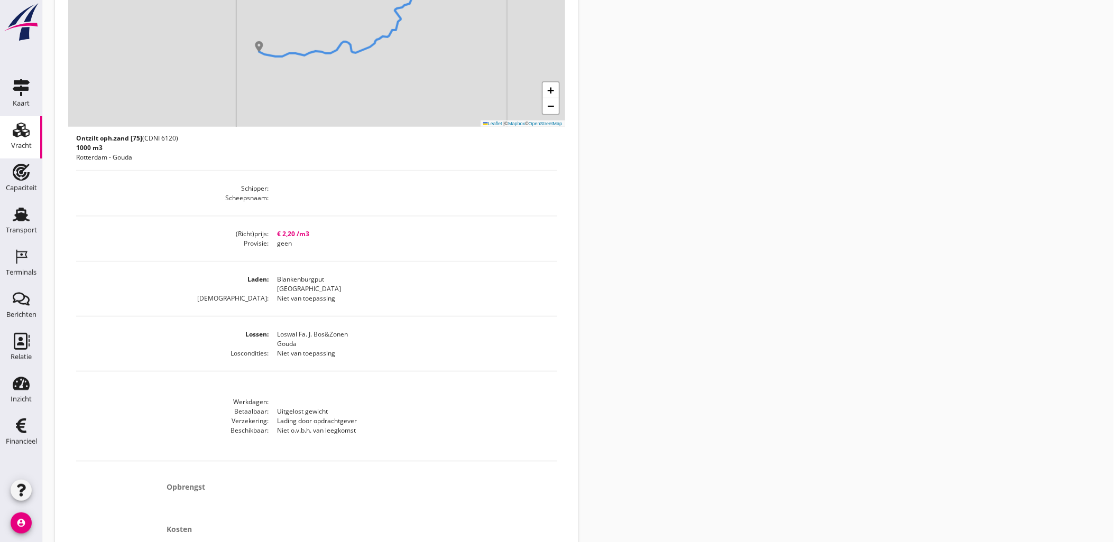
scroll to position [387, 0]
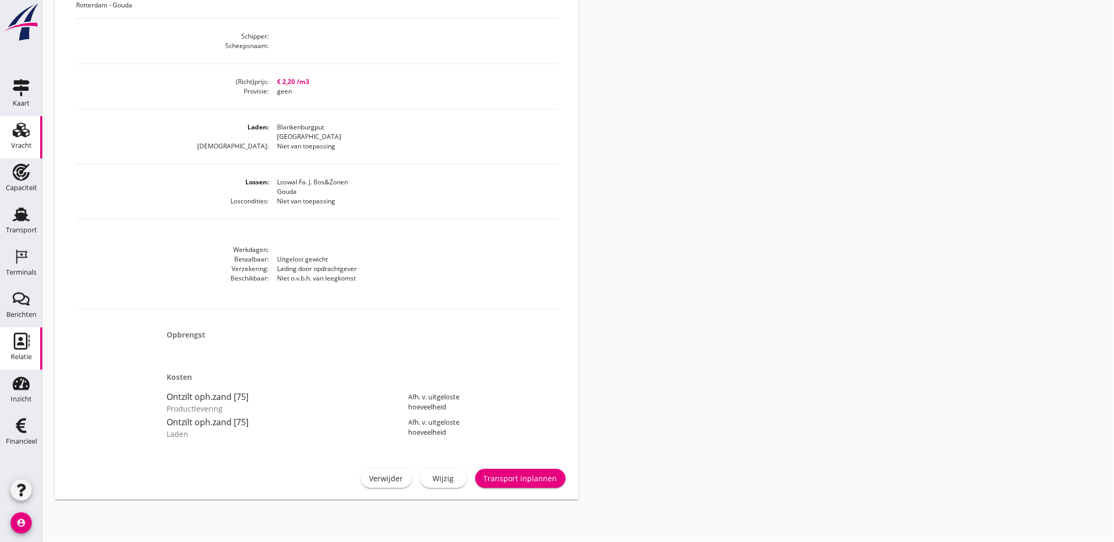
click at [25, 345] on icon "Relatie" at bounding box center [21, 341] width 17 height 17
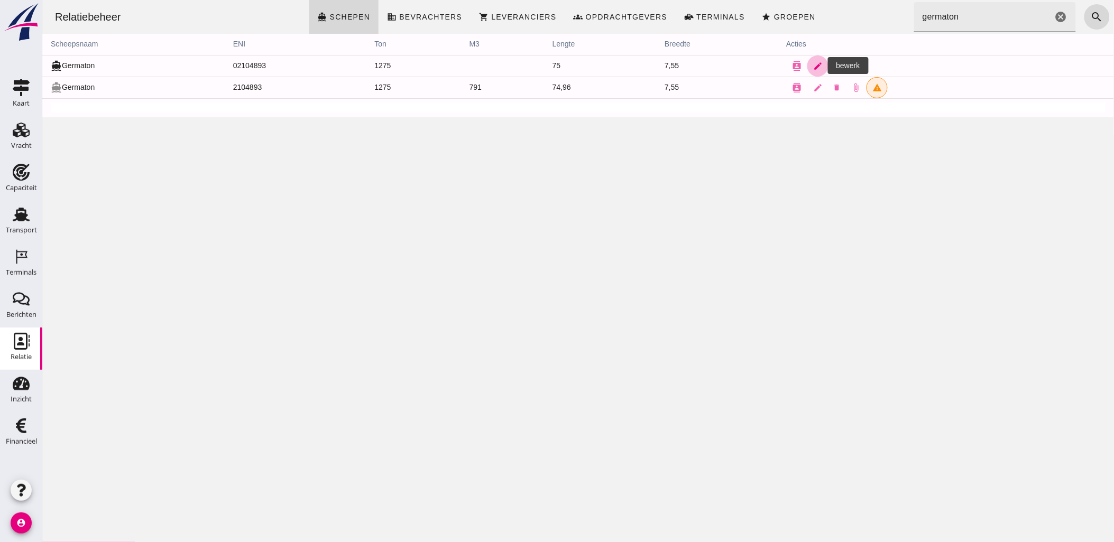
click at [813, 64] on icon "edit" at bounding box center [818, 66] width 10 height 10
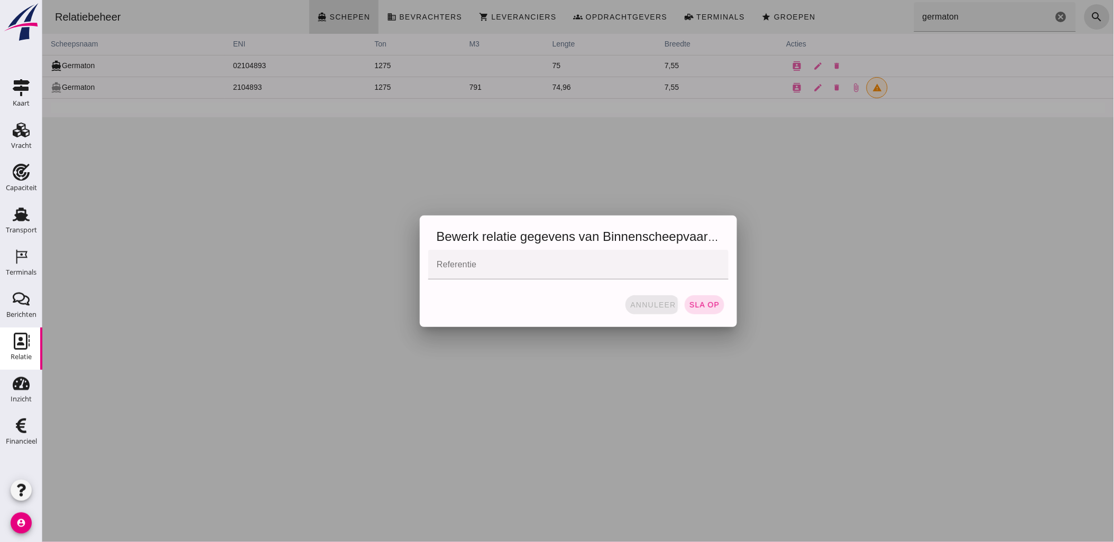
click at [663, 297] on button "annuleer" at bounding box center [652, 305] width 55 height 19
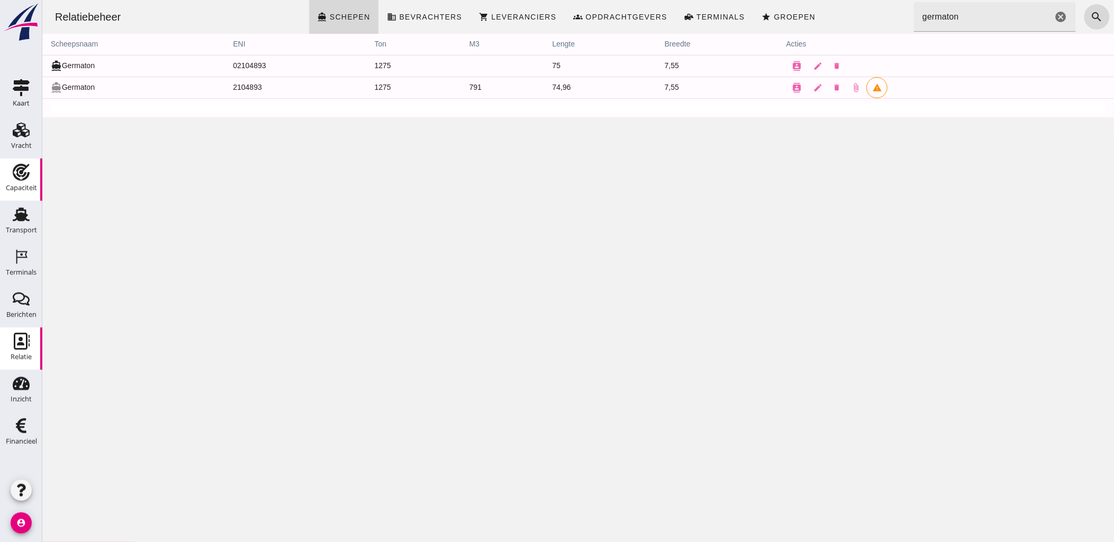
click at [14, 177] on icon "Capaciteit" at bounding box center [21, 172] width 17 height 17
click at [23, 219] on use at bounding box center [21, 215] width 17 height 14
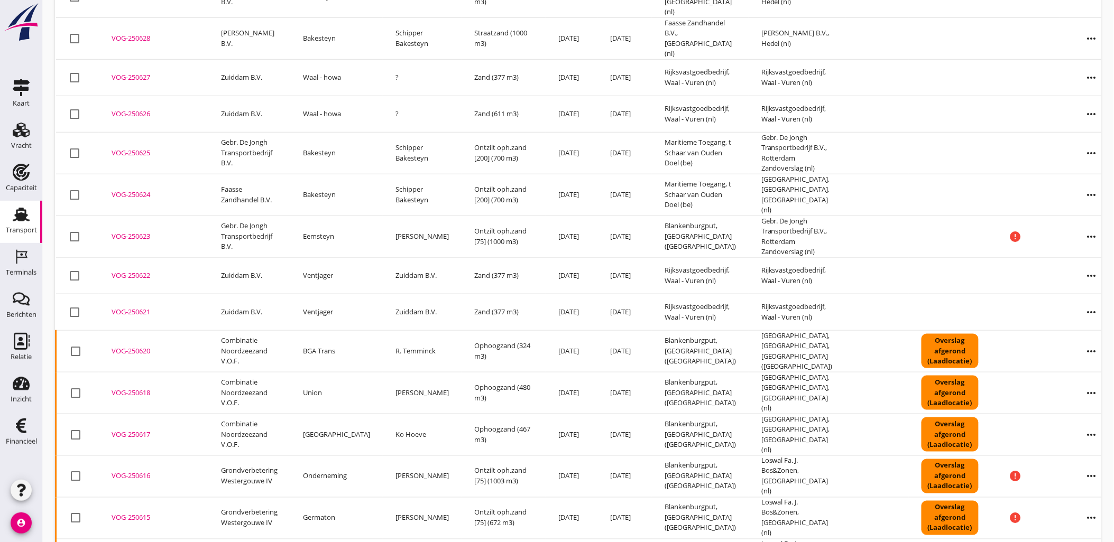
scroll to position [346, 0]
